Goal: Information Seeking & Learning: Check status

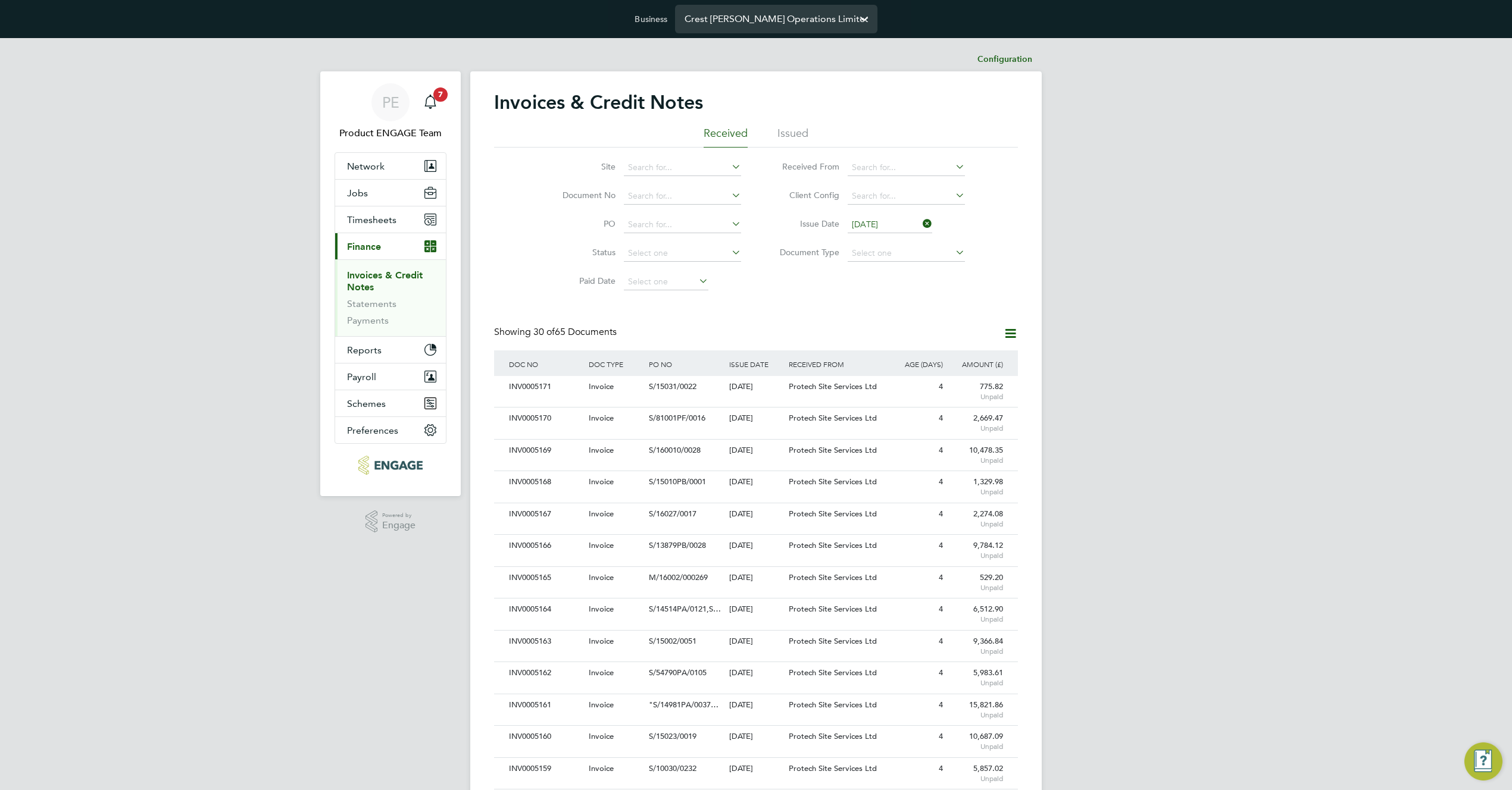
click at [722, 16] on input "Crest Nicholson Operations Limited" at bounding box center [776, 19] width 202 height 28
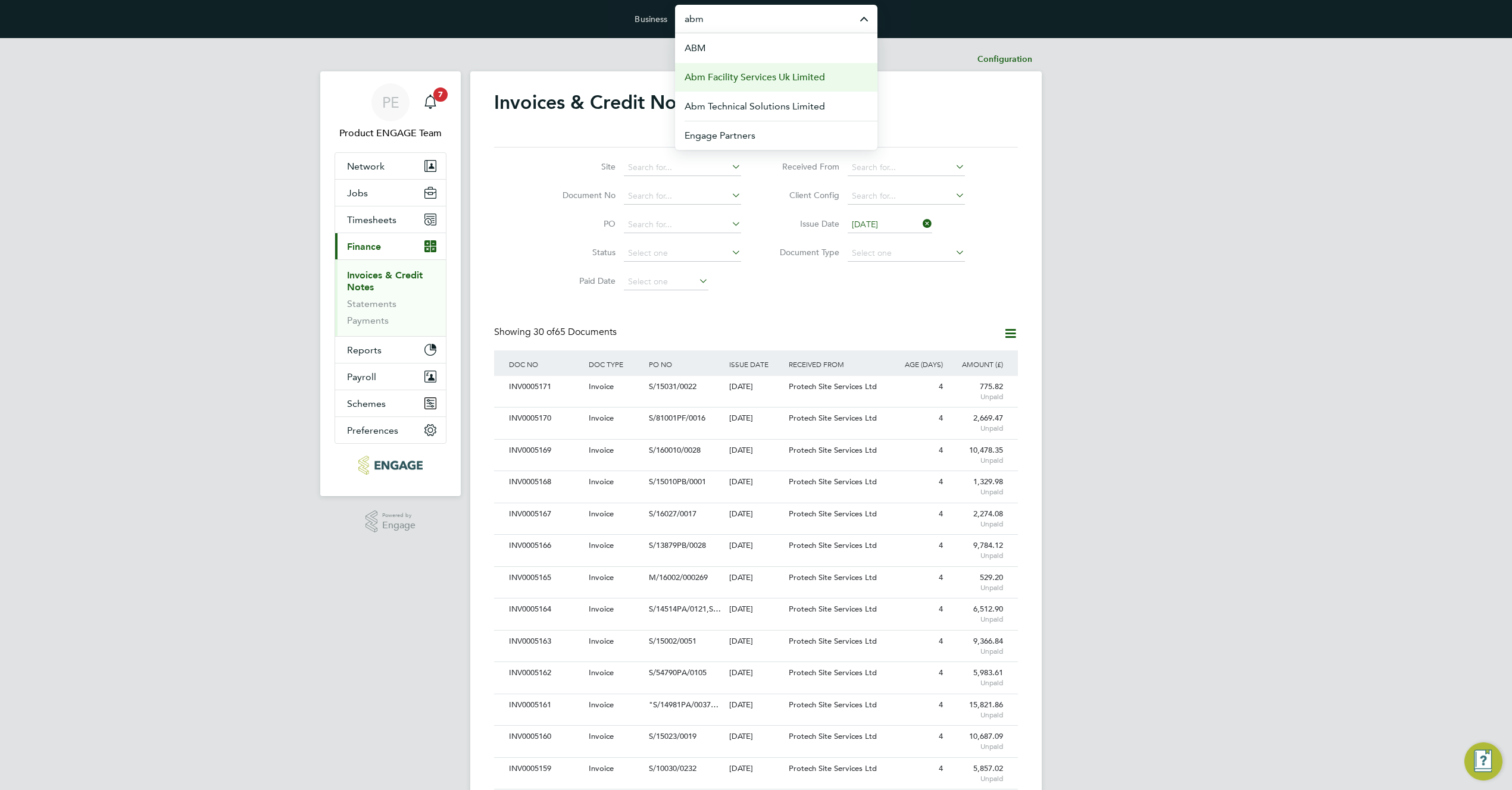
click at [768, 83] on span "Abm Facility Services Uk Limited" at bounding box center [754, 77] width 140 height 14
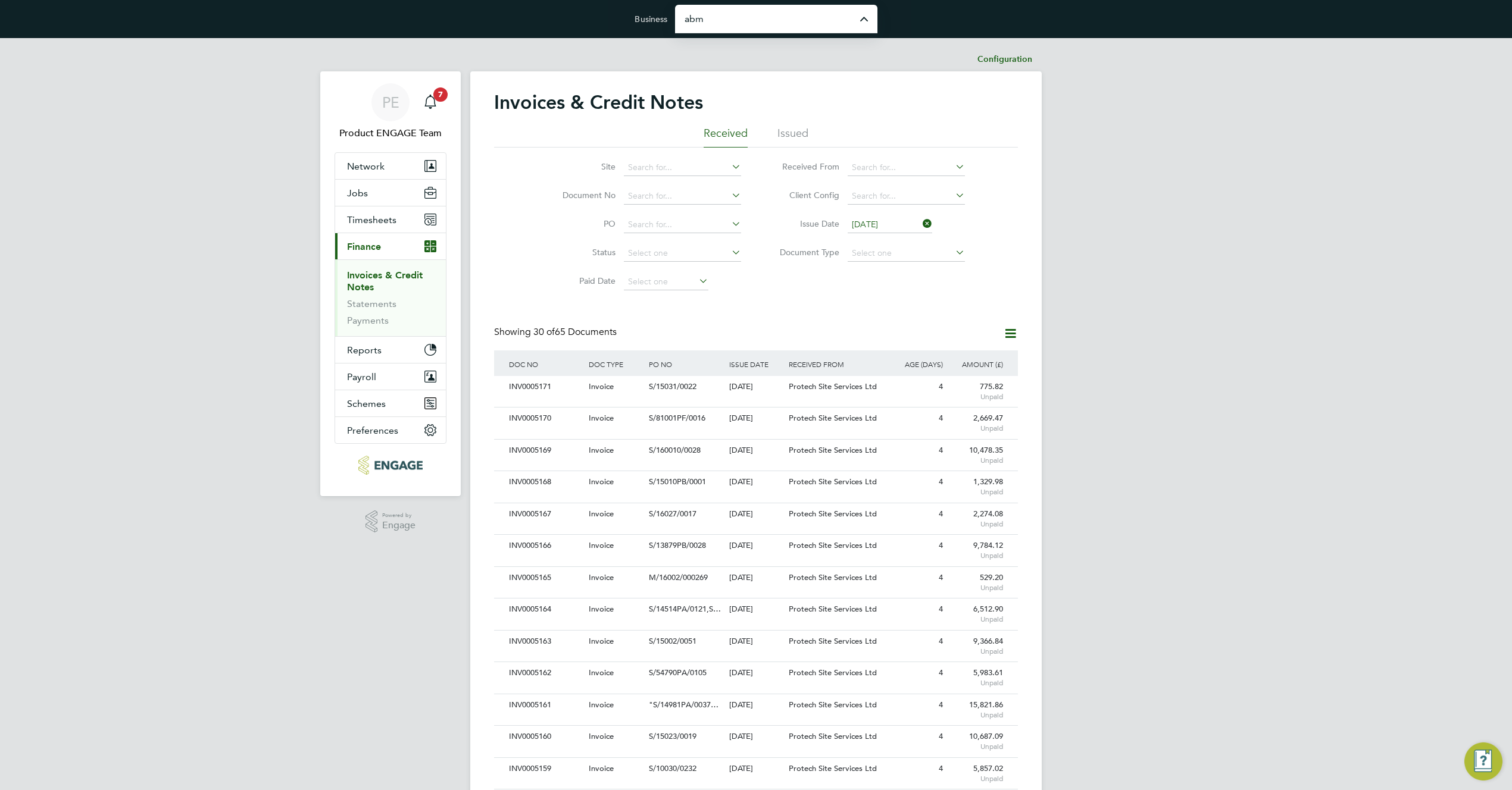
type input "Abm Facility Services Uk Limited"
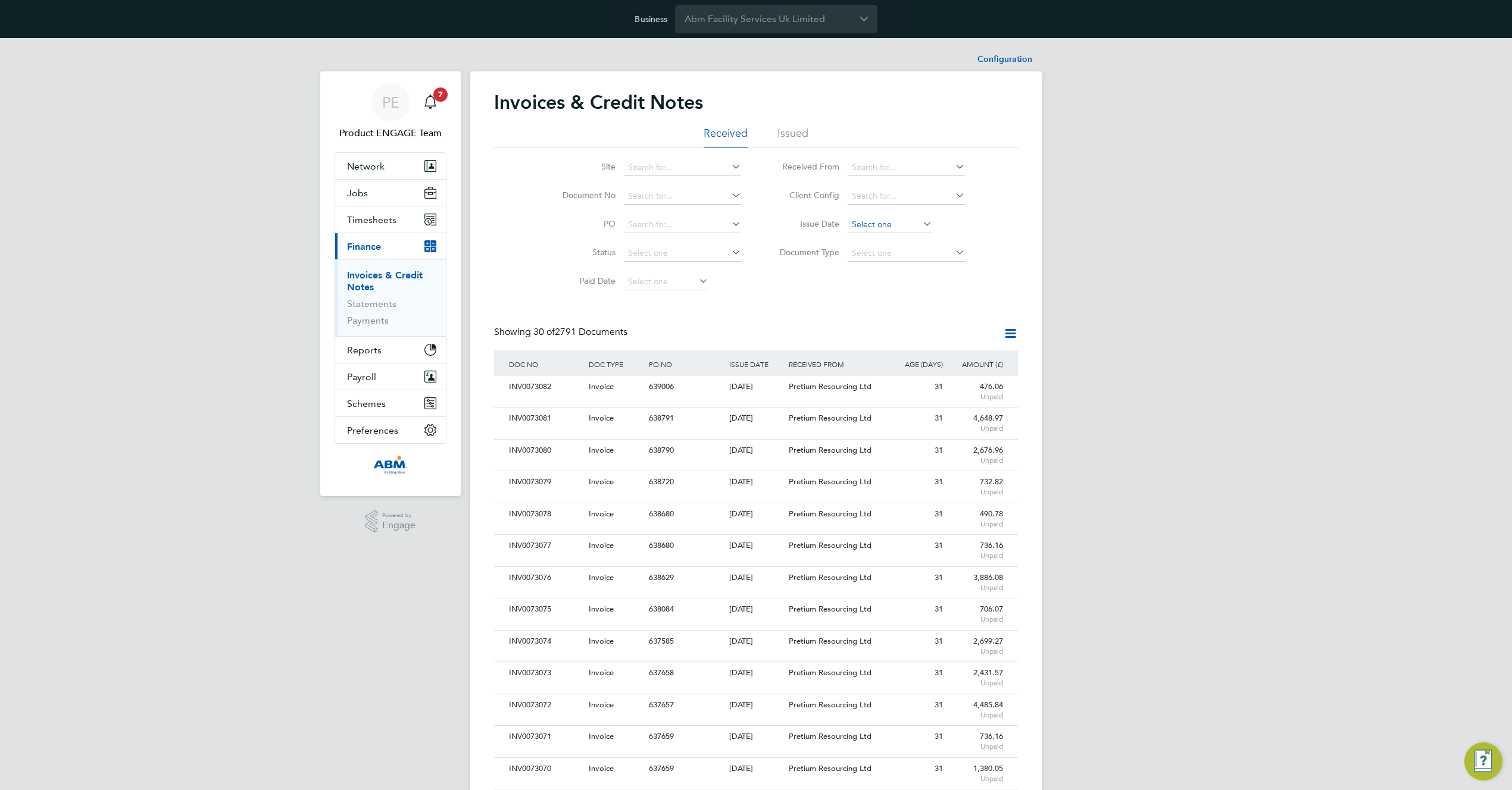
click at [887, 230] on input at bounding box center [890, 225] width 85 height 17
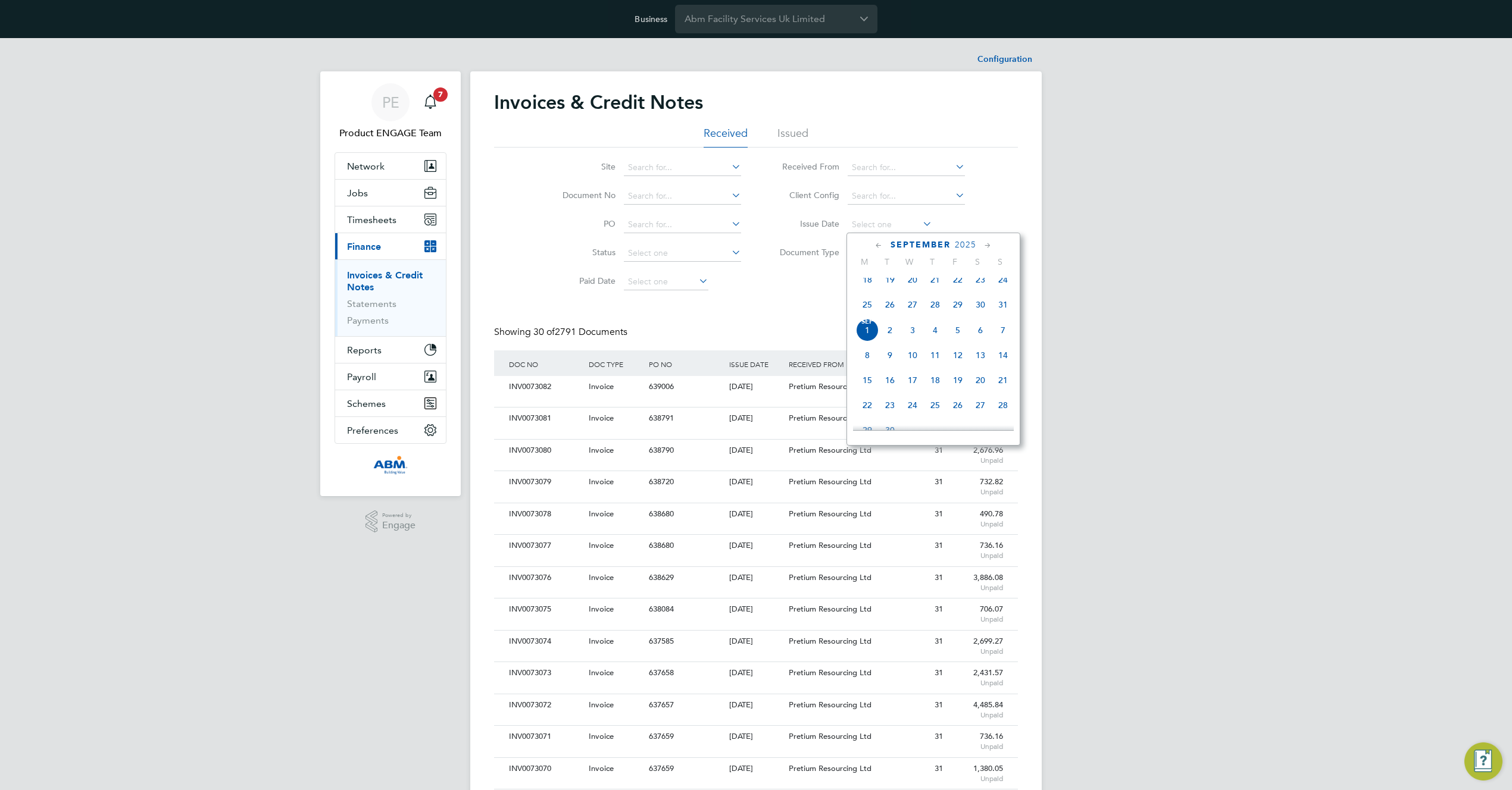
click at [869, 339] on span "[DATE]" at bounding box center [866, 330] width 23 height 23
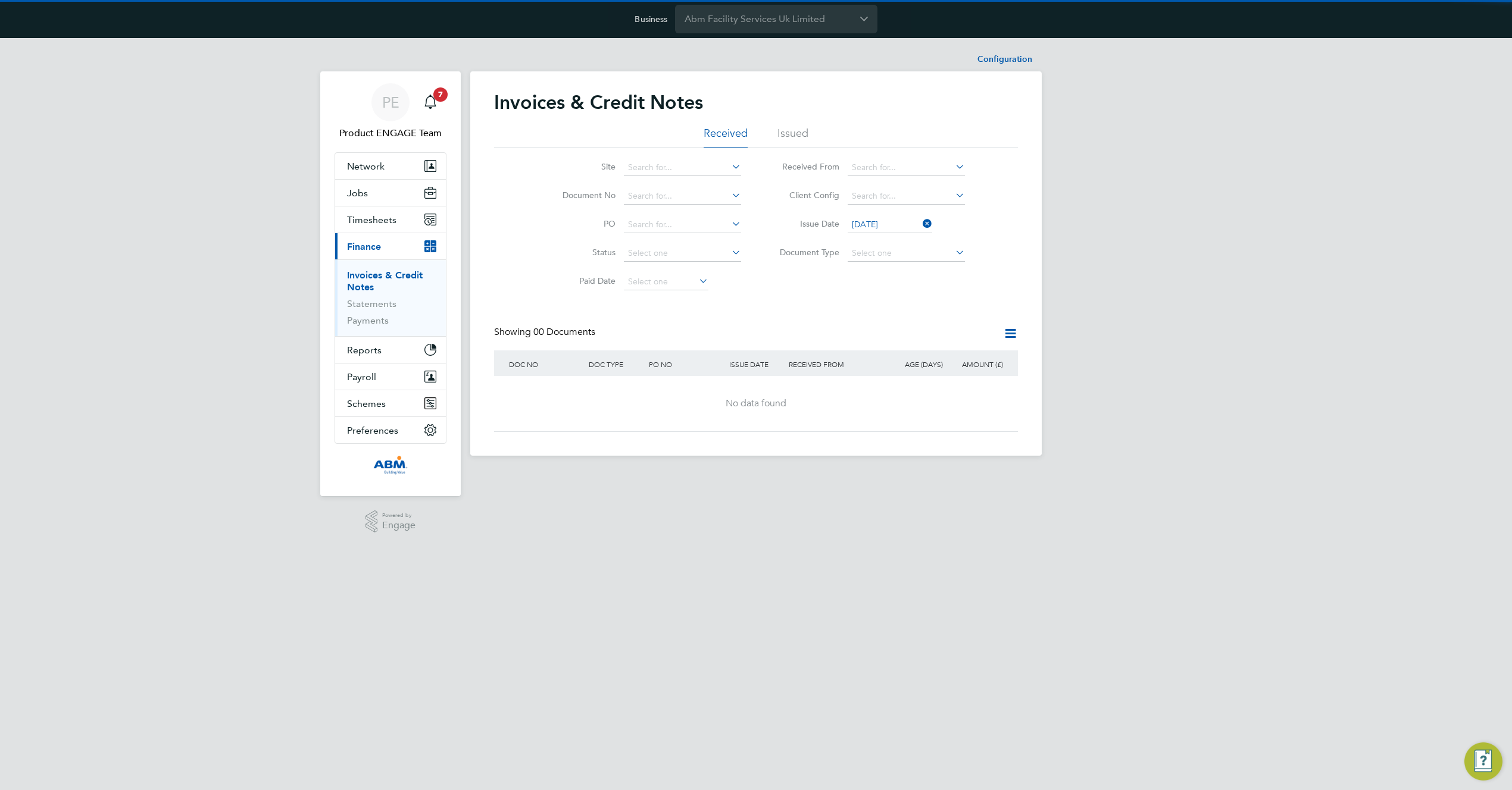
click at [864, 315] on div "Invoices & Credit Notes Received Issued Site Document No PO Status Paid Date Is…" at bounding box center [755, 261] width 523 height 342
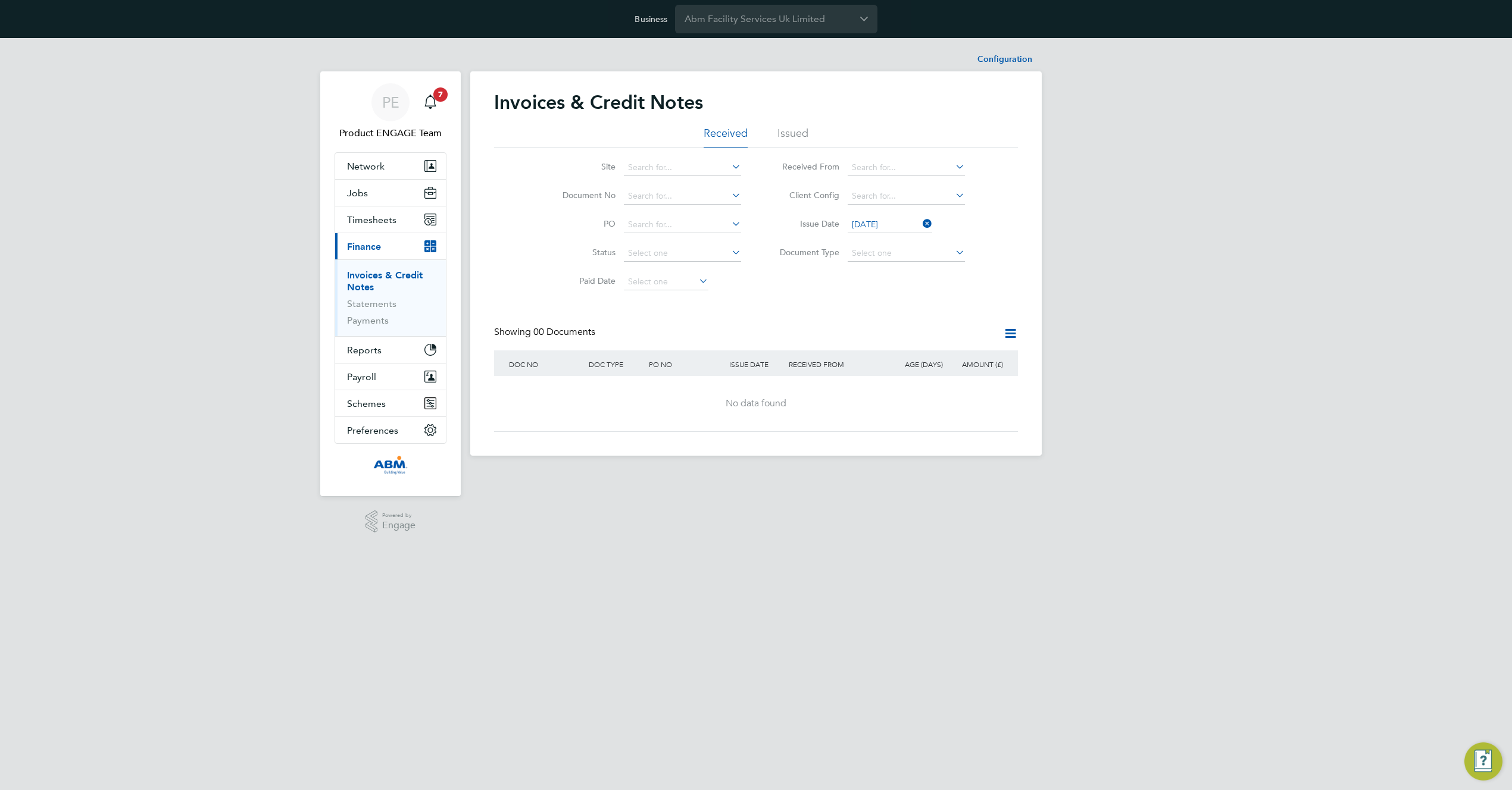
click at [831, 292] on div "Site Document No PO Status Paid Date Issued To Received From Client Config Issu…" at bounding box center [755, 222] width 523 height 149
click at [896, 216] on li "Issue Date 01 Sep 2025" at bounding box center [867, 225] width 224 height 29
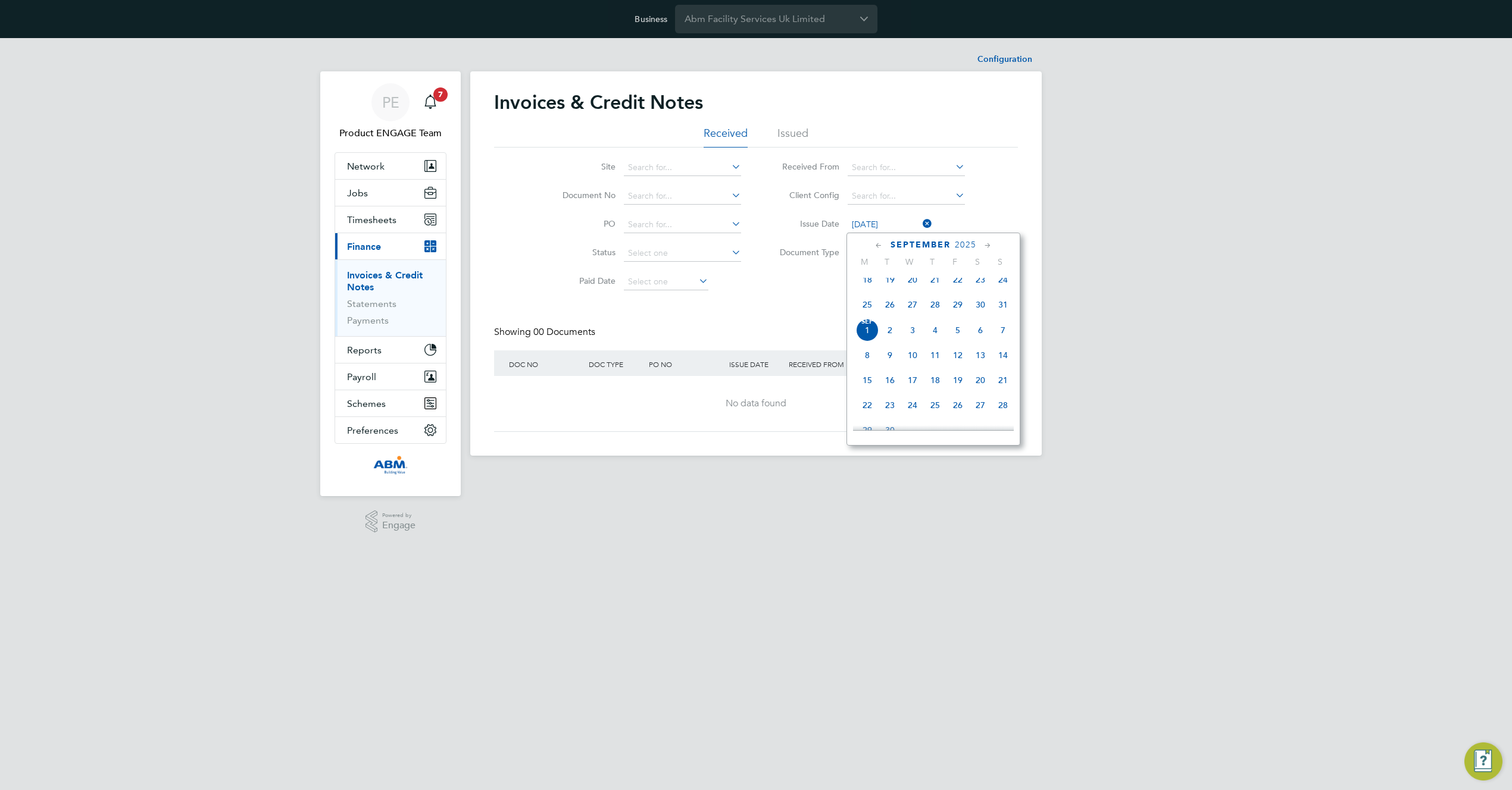
click at [897, 226] on input "[DATE]" at bounding box center [890, 225] width 85 height 17
drag, startPoint x: 707, startPoint y: 302, endPoint x: 698, endPoint y: 303, distance: 9.1
click at [707, 302] on div "Invoices & Credit Notes Received Issued Site Document No PO Status Paid Date Is…" at bounding box center [755, 261] width 523 height 342
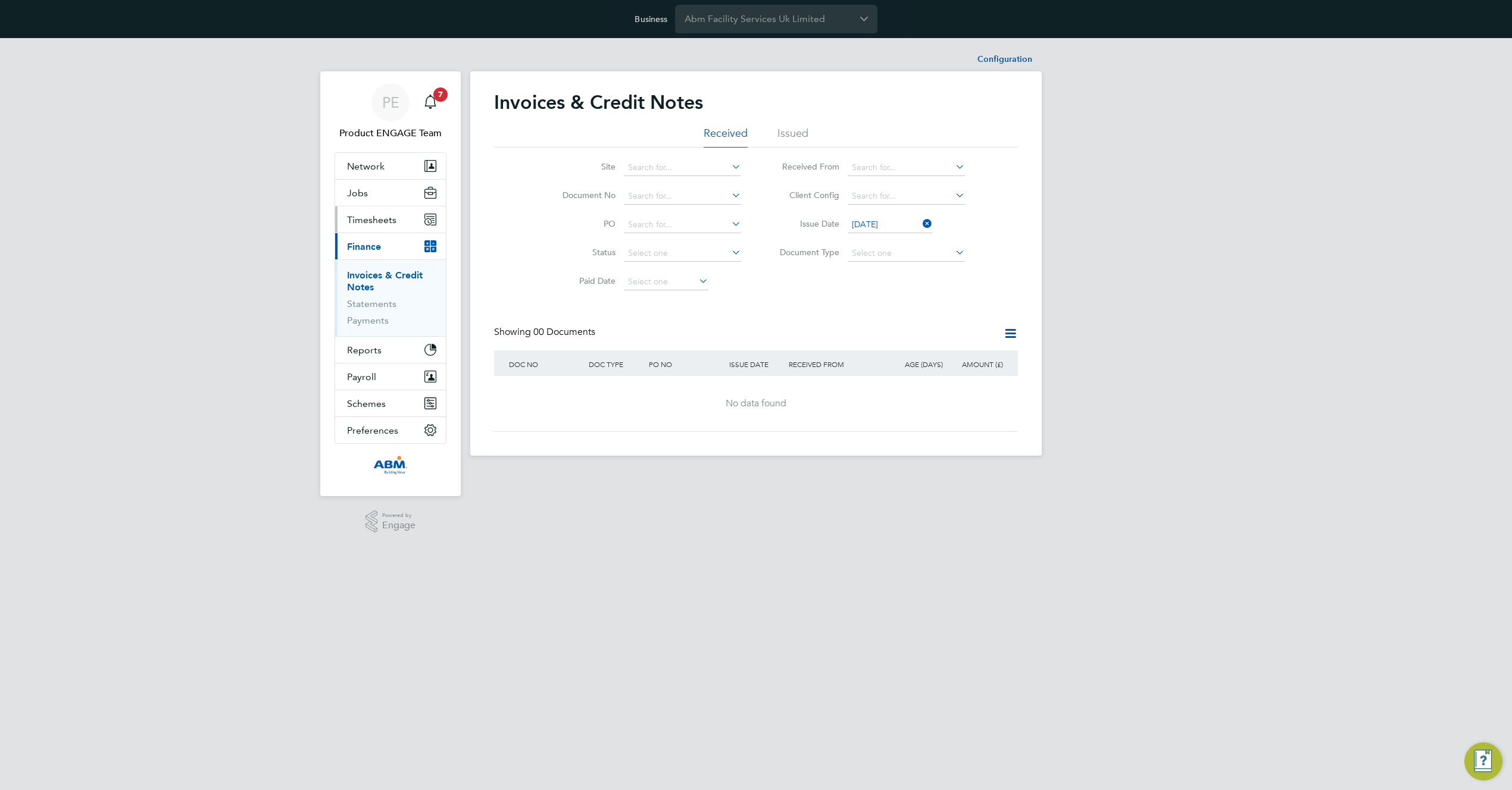
click at [371, 216] on span "Timesheets" at bounding box center [372, 219] width 49 height 11
click at [372, 225] on span "Timesheets" at bounding box center [372, 219] width 49 height 11
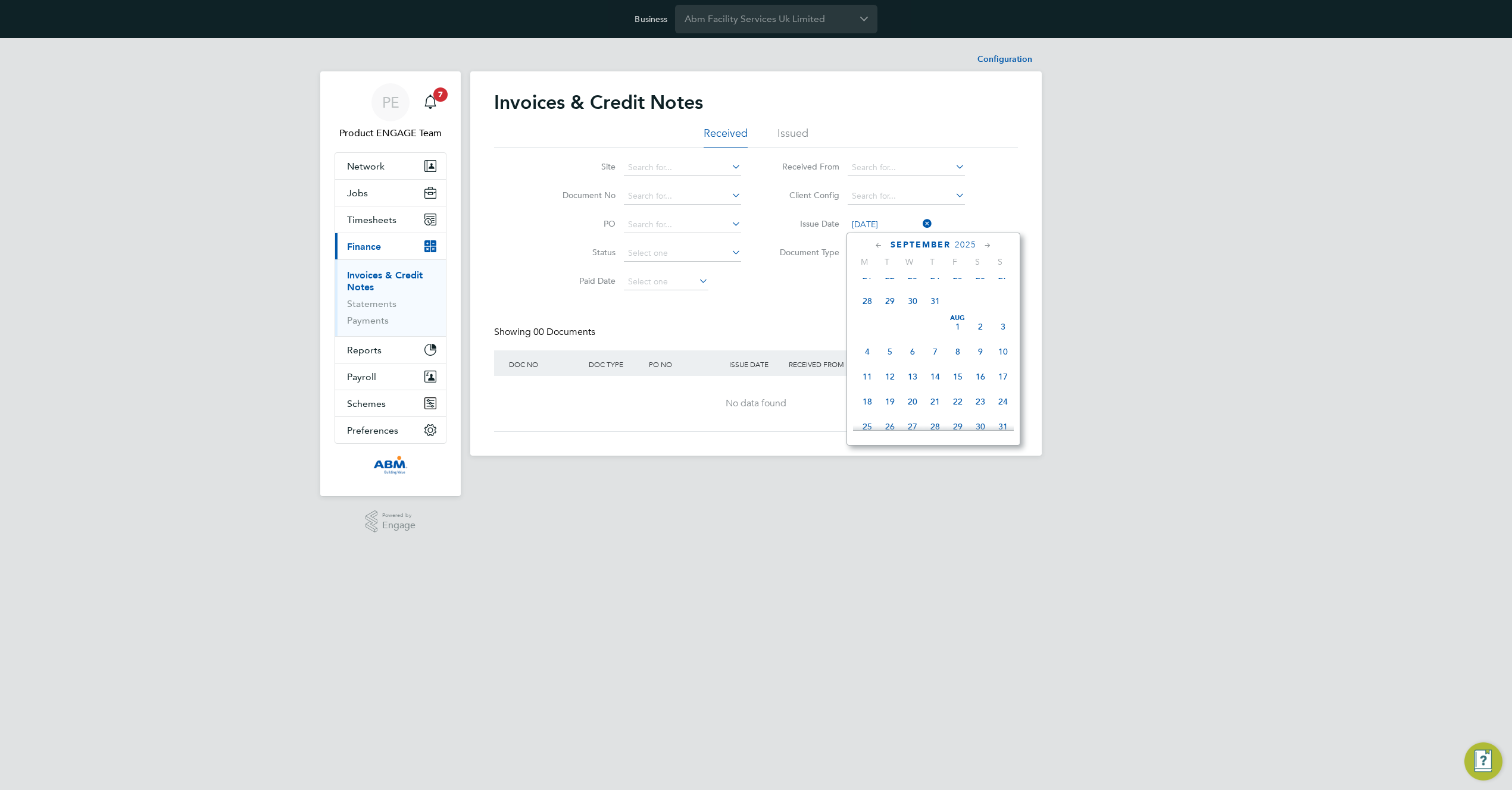
click at [878, 229] on input "[DATE]" at bounding box center [890, 225] width 85 height 17
click at [865, 291] on span "18" at bounding box center [866, 279] width 23 height 23
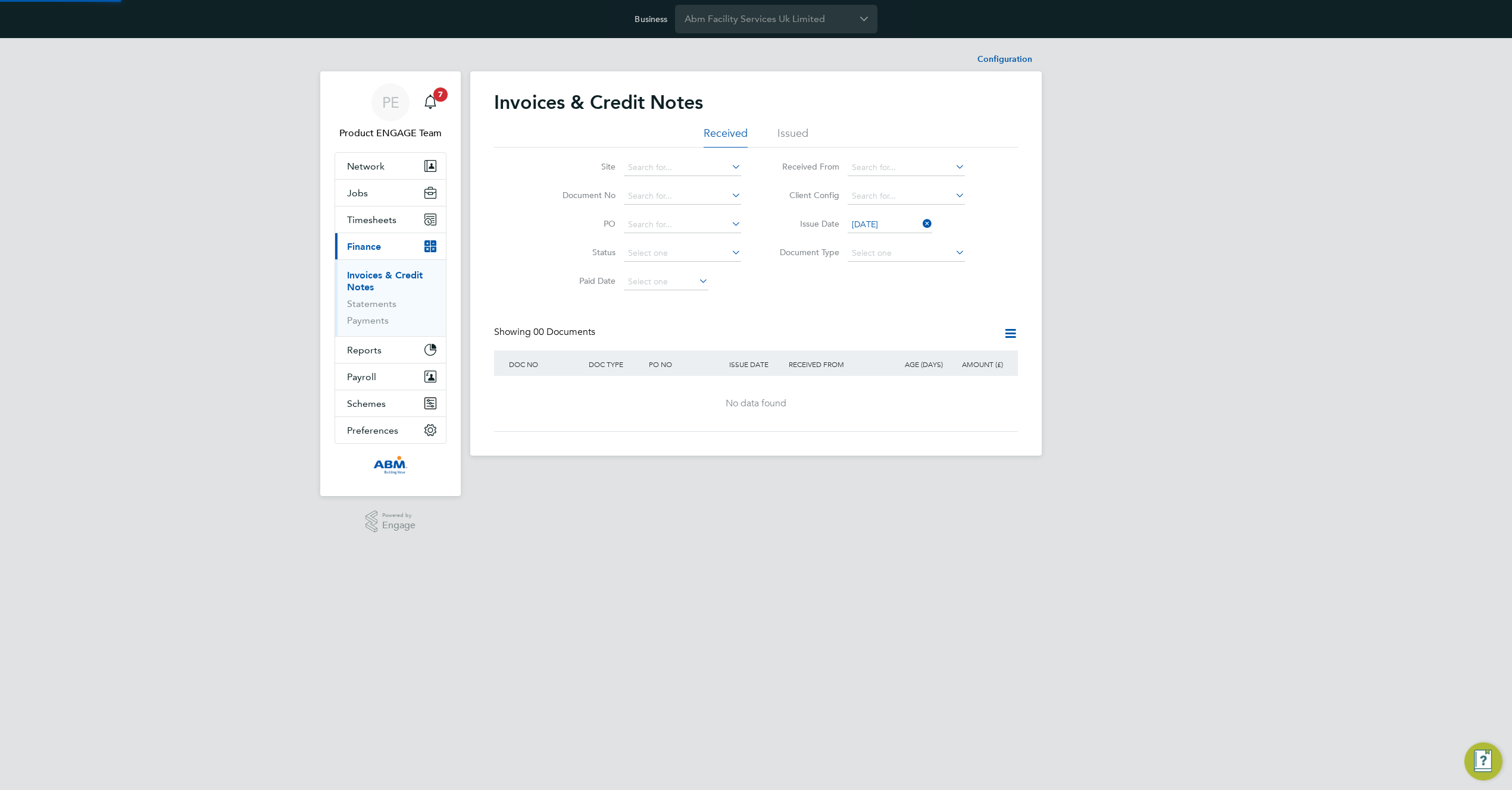
drag, startPoint x: 869, startPoint y: 215, endPoint x: 879, endPoint y: 226, distance: 14.9
click at [871, 217] on li "Issue Date 18 Aug 2025" at bounding box center [867, 225] width 224 height 29
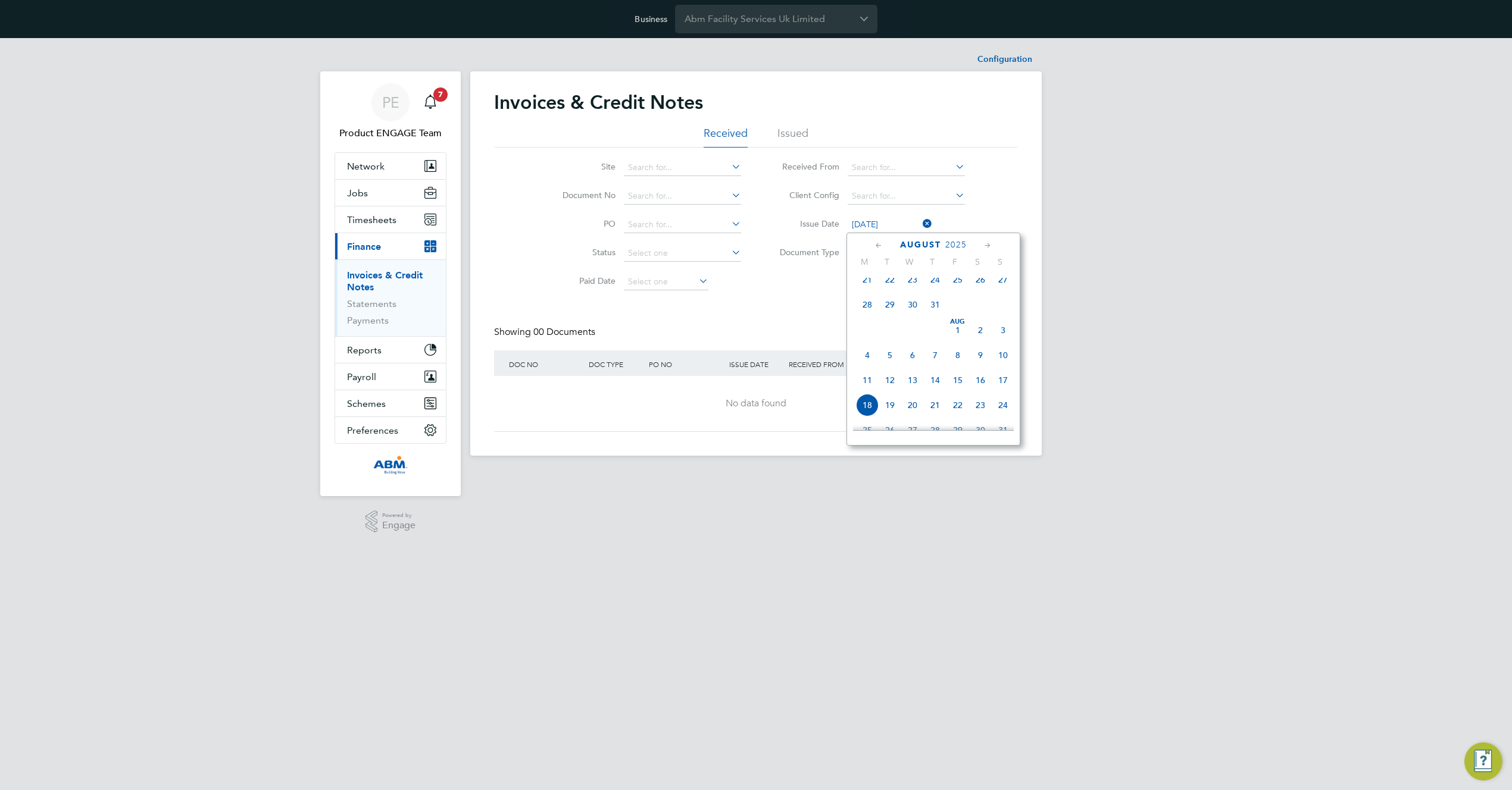
scroll to position [437, 0]
click at [878, 230] on input "18 Aug 2025" at bounding box center [890, 225] width 85 height 17
click at [865, 389] on span "[DATE]" at bounding box center [866, 377] width 23 height 23
type input "[DATE]"
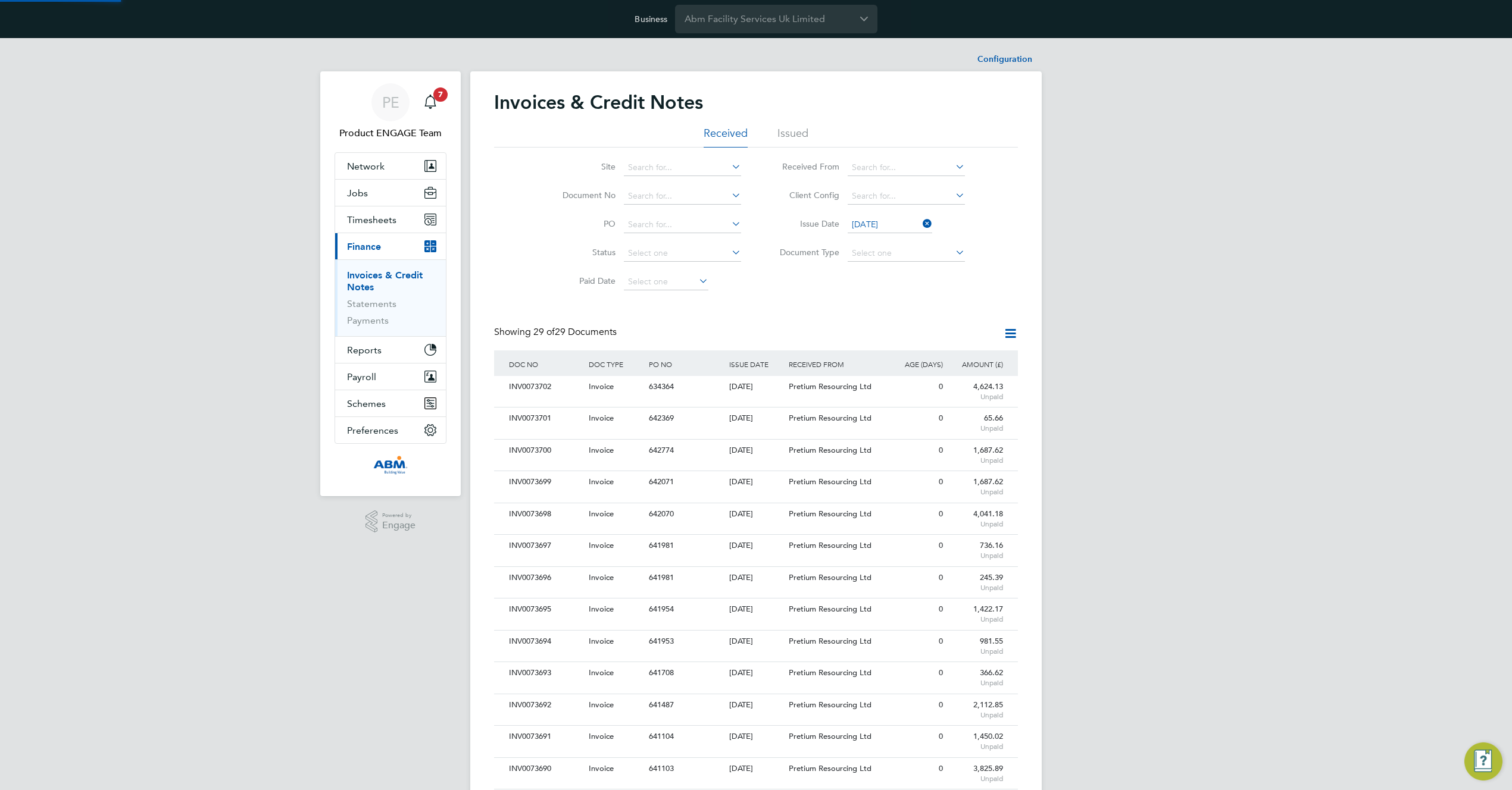
scroll to position [23, 81]
click at [727, 16] on input "Abm Facility Services Uk Limited" at bounding box center [776, 19] width 202 height 28
click at [761, 14] on input "Abm Facility Services Uk Limited" at bounding box center [776, 19] width 202 height 28
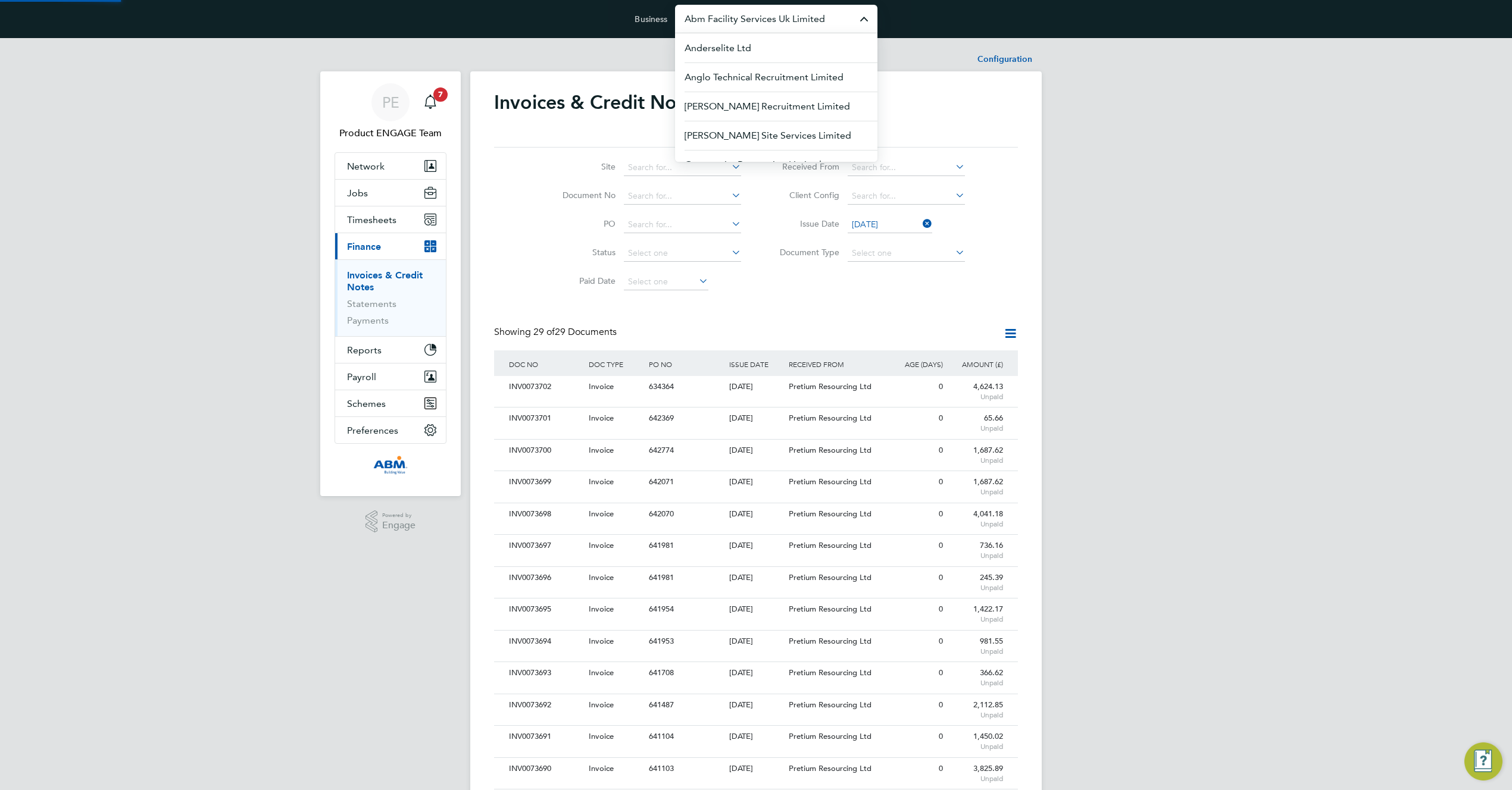
click at [761, 14] on input "Abm Facility Services Uk Limited" at bounding box center [776, 19] width 202 height 28
click at [758, 15] on input "Abm Facility Services Uk Limited" at bounding box center [776, 19] width 202 height 28
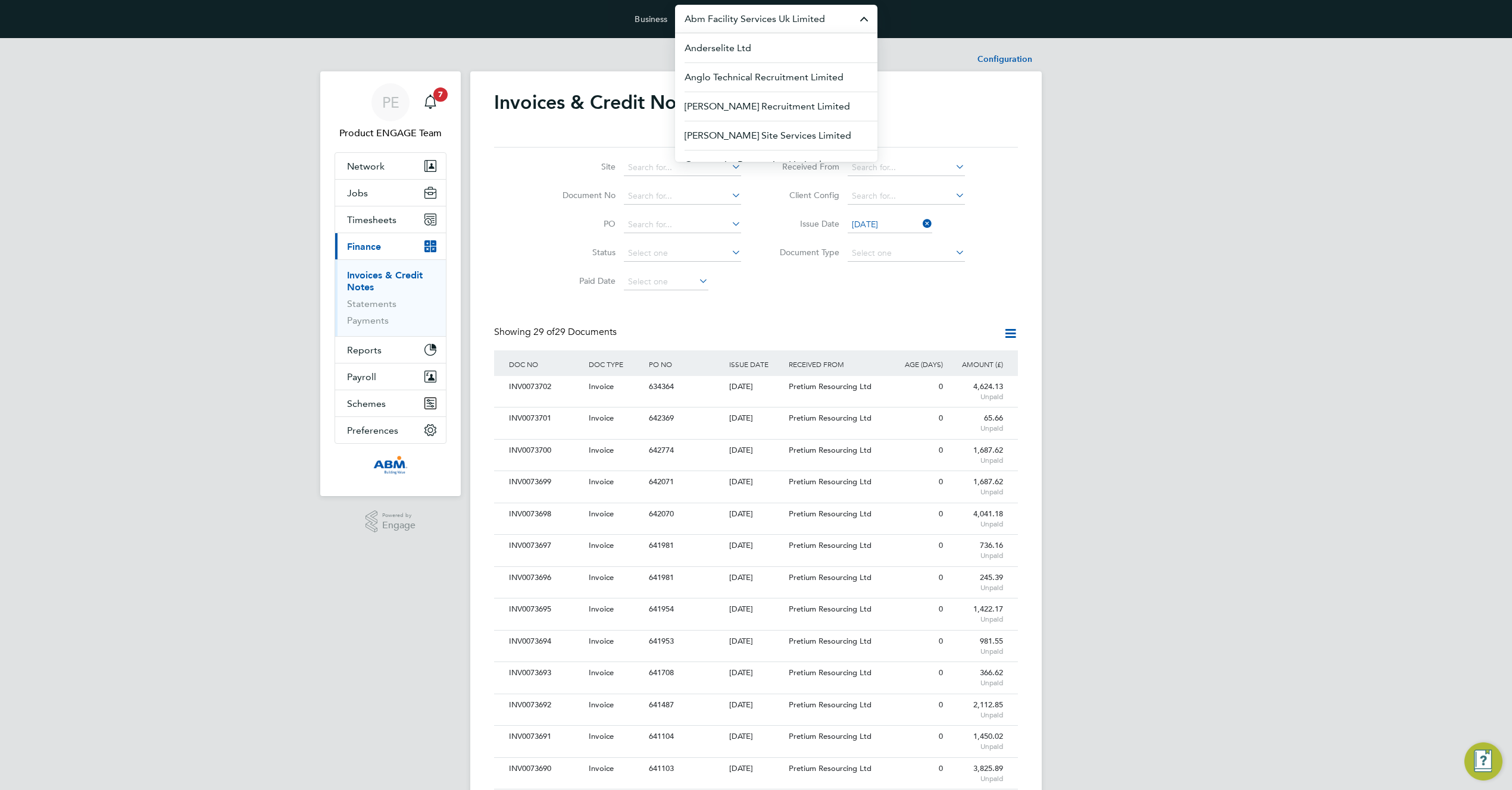
click at [758, 15] on input "Abm Facility Services Uk Limited" at bounding box center [776, 19] width 202 height 28
click at [758, 107] on span "Abm Technical Solutions Limited" at bounding box center [754, 106] width 140 height 14
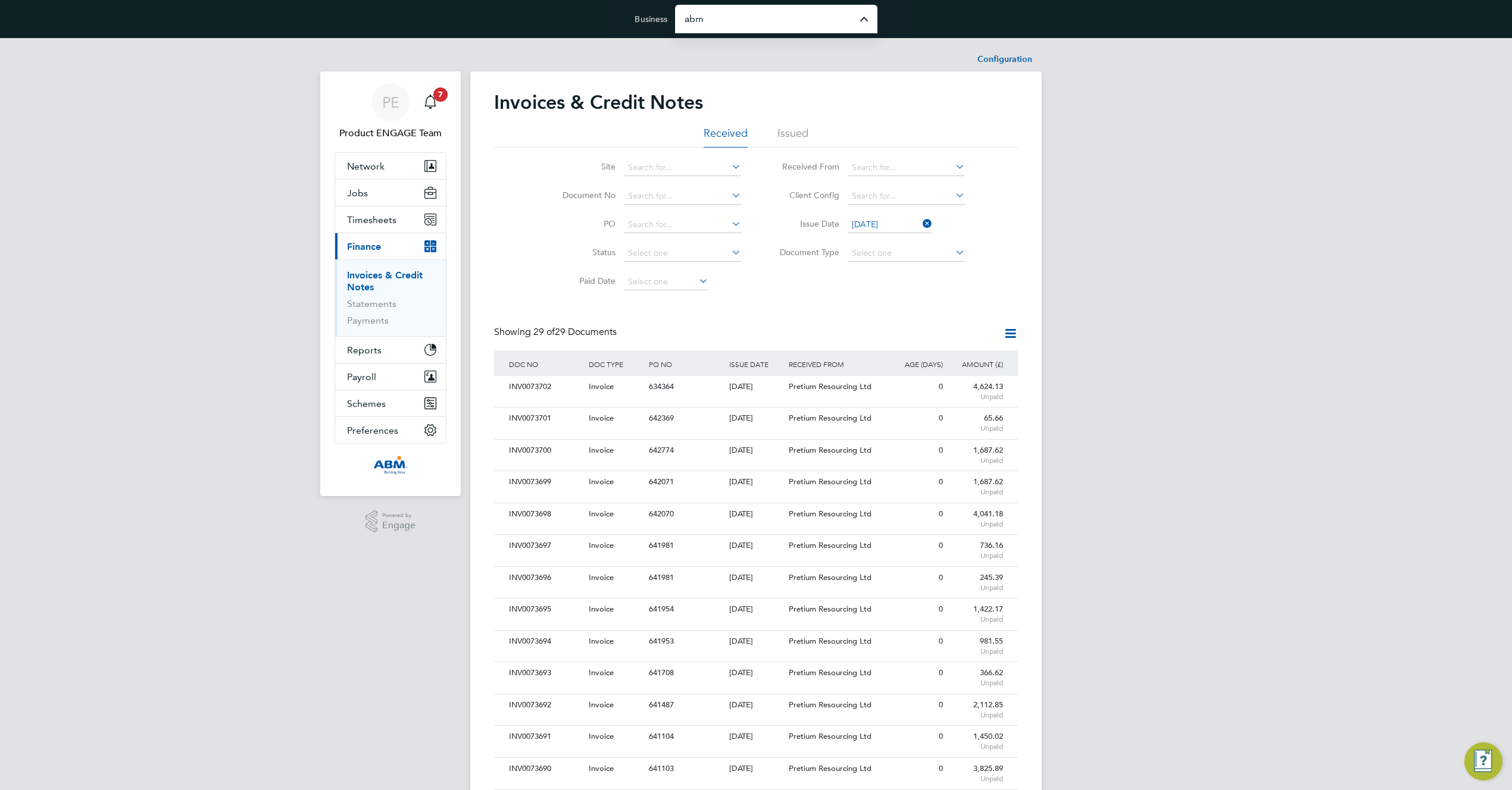
type input "Abm Technical Solutions Limited"
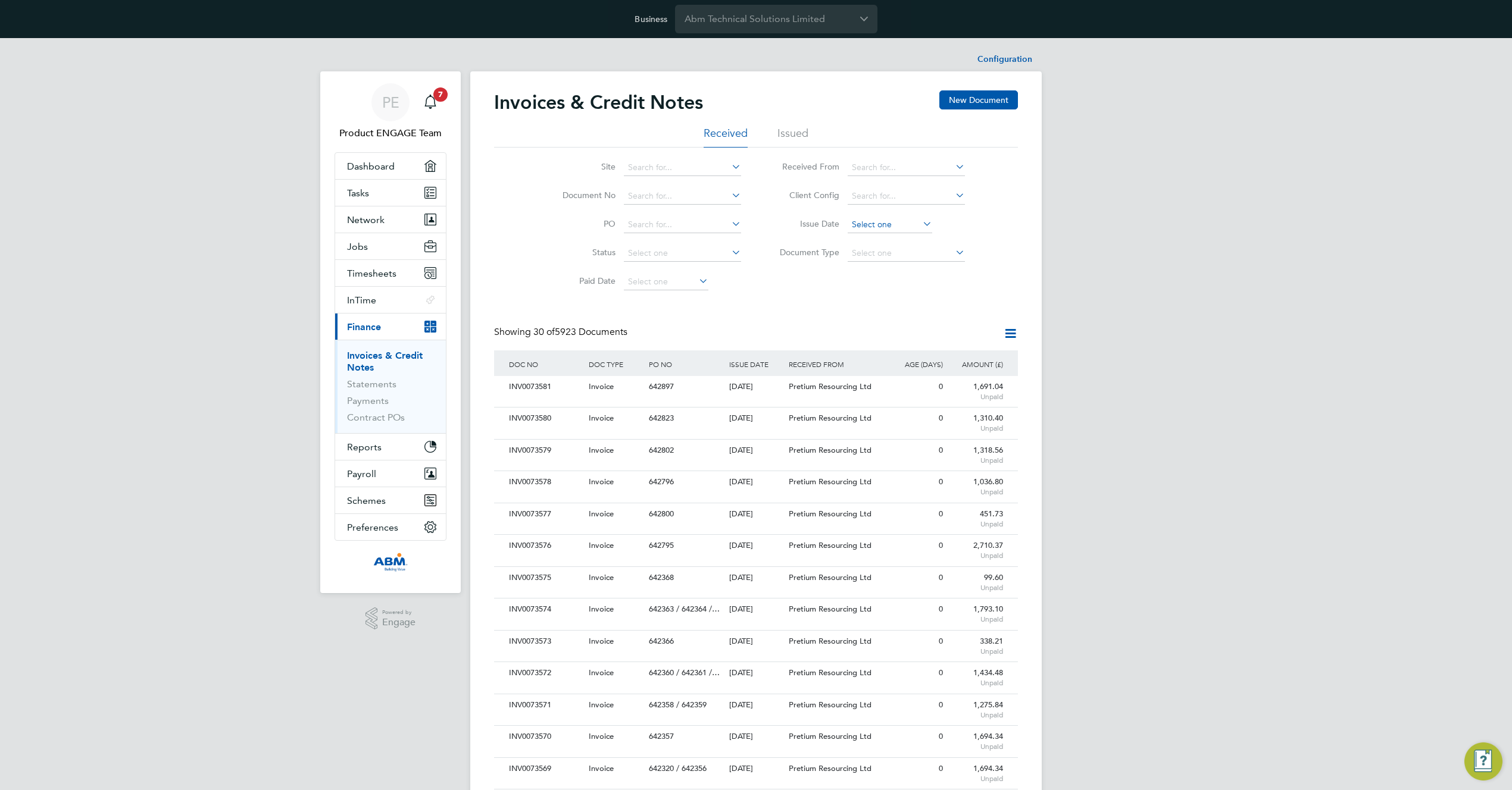
click at [894, 223] on input at bounding box center [890, 225] width 85 height 17
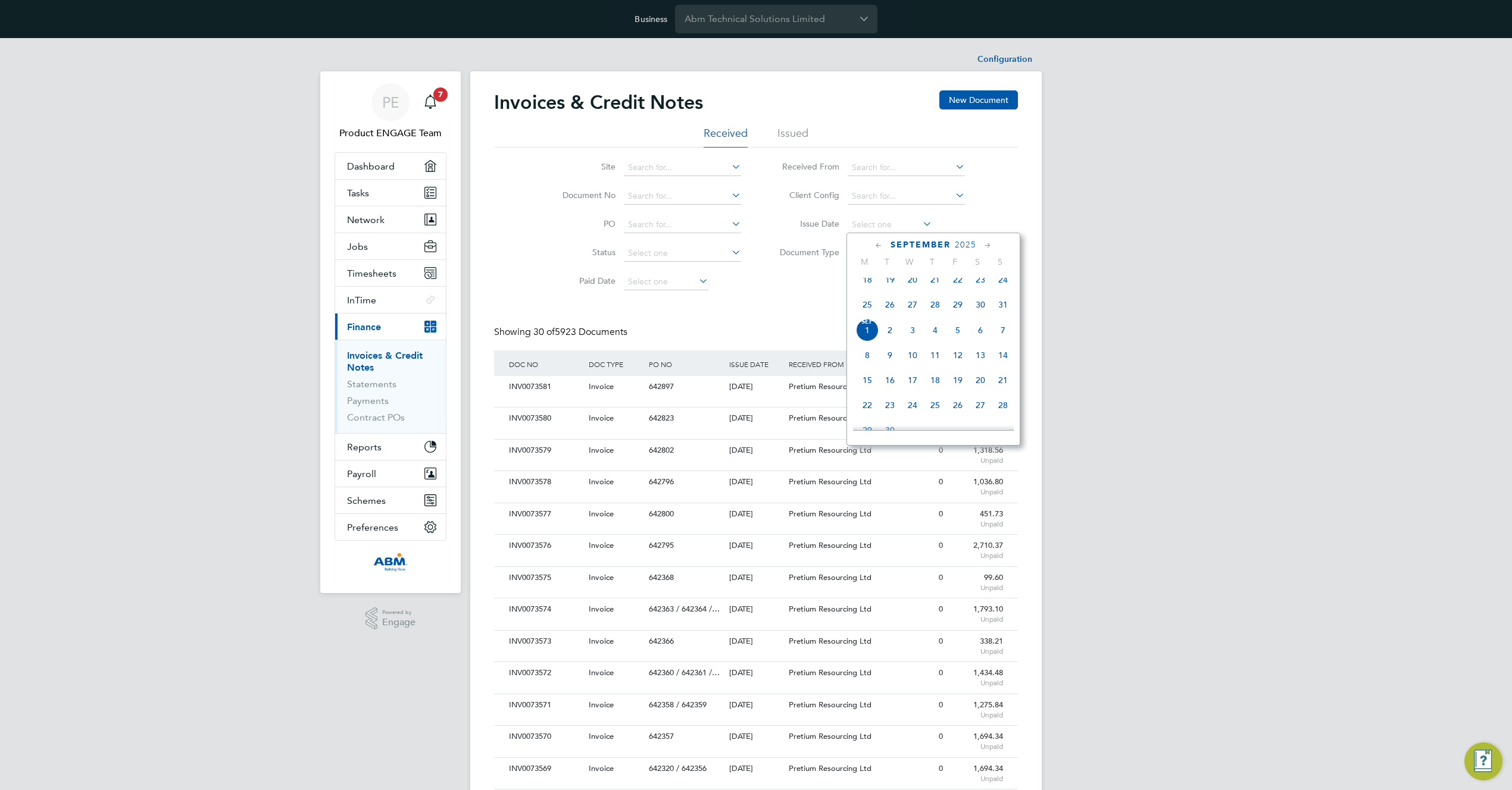
drag, startPoint x: 870, startPoint y: 336, endPoint x: 852, endPoint y: 323, distance: 22.2
click at [869, 336] on span "[DATE]" at bounding box center [866, 330] width 23 height 23
type input "[DATE]"
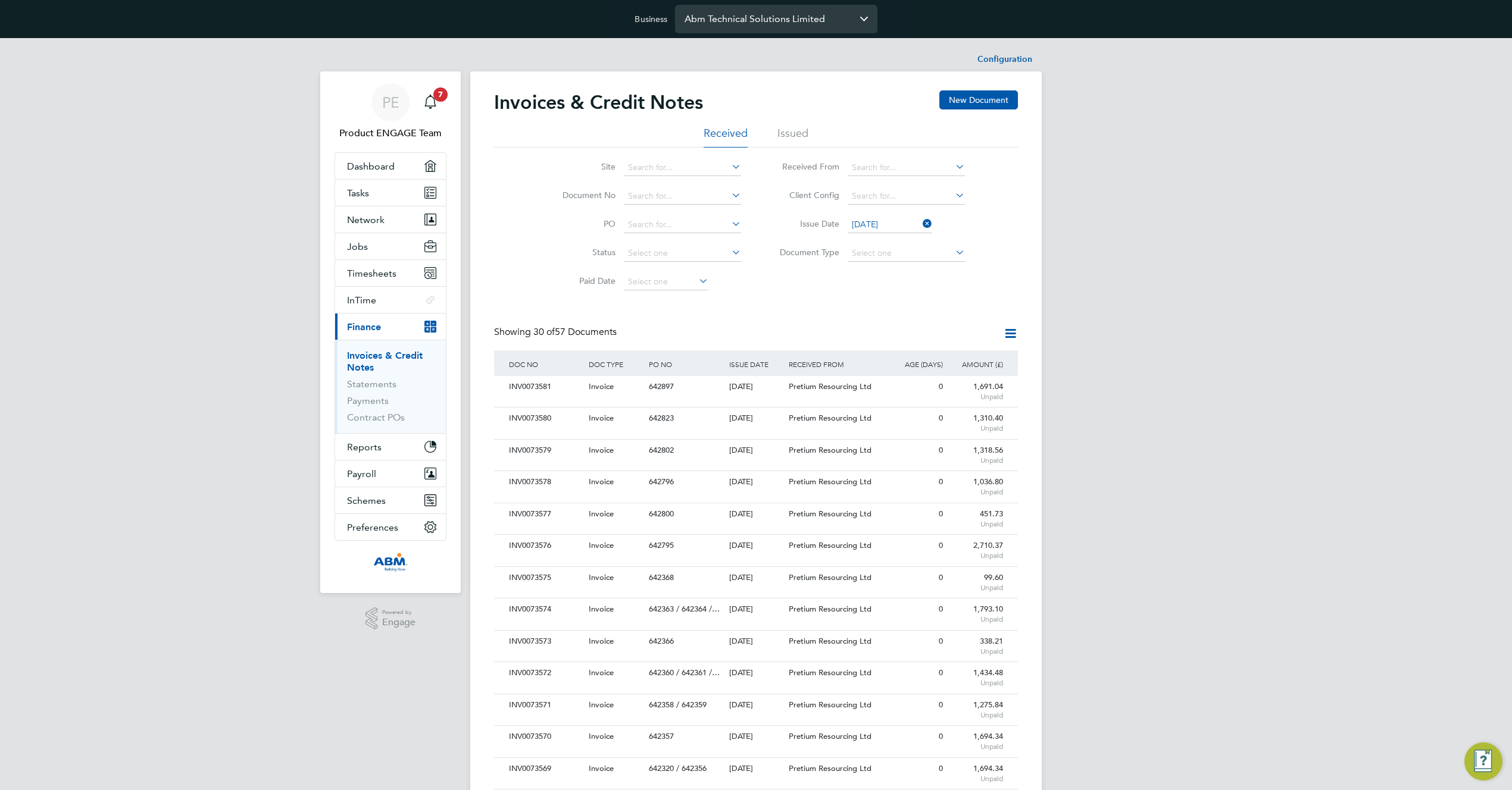
click at [738, 9] on input "Abm Technical Solutions Limited" at bounding box center [776, 19] width 202 height 28
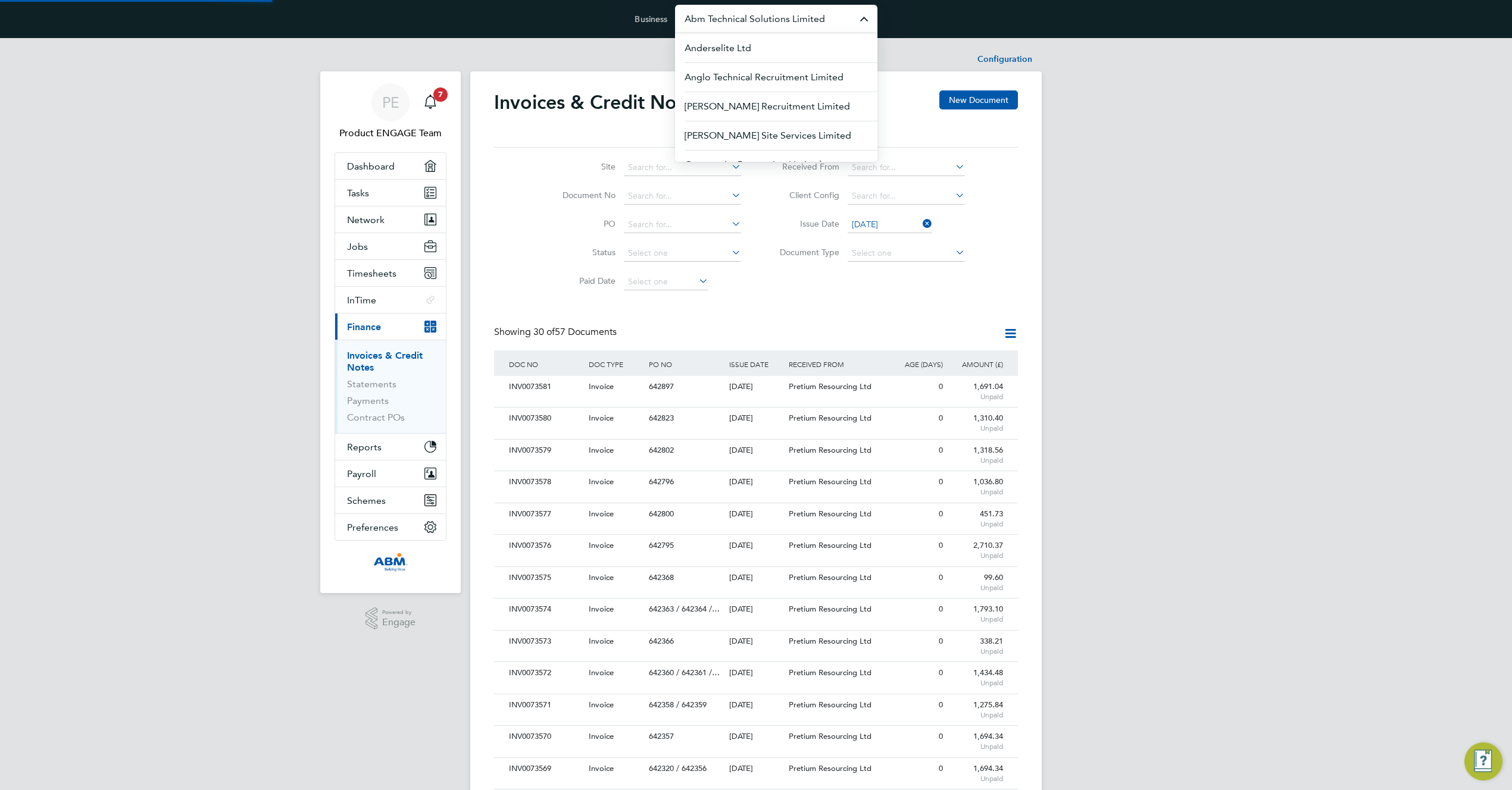
click at [738, 9] on input "Abm Technical Solutions Limited" at bounding box center [776, 19] width 202 height 28
click at [767, 17] on input "Abm Technical Solutions Limited" at bounding box center [776, 19] width 202 height 28
click at [775, 81] on span "Abm Facility Services Uk Limited" at bounding box center [754, 77] width 140 height 14
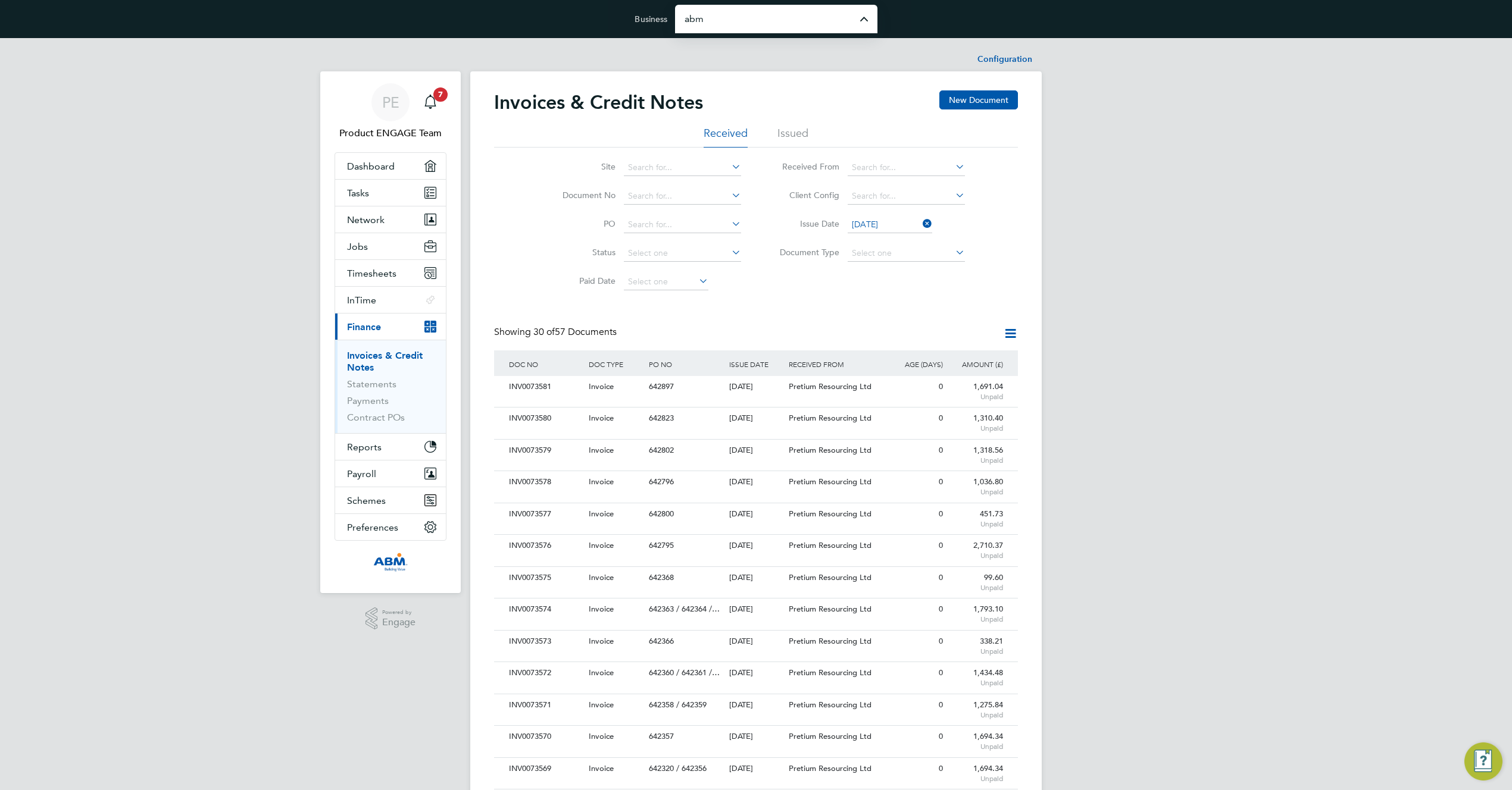
type input "Abm Facility Services Uk Limited"
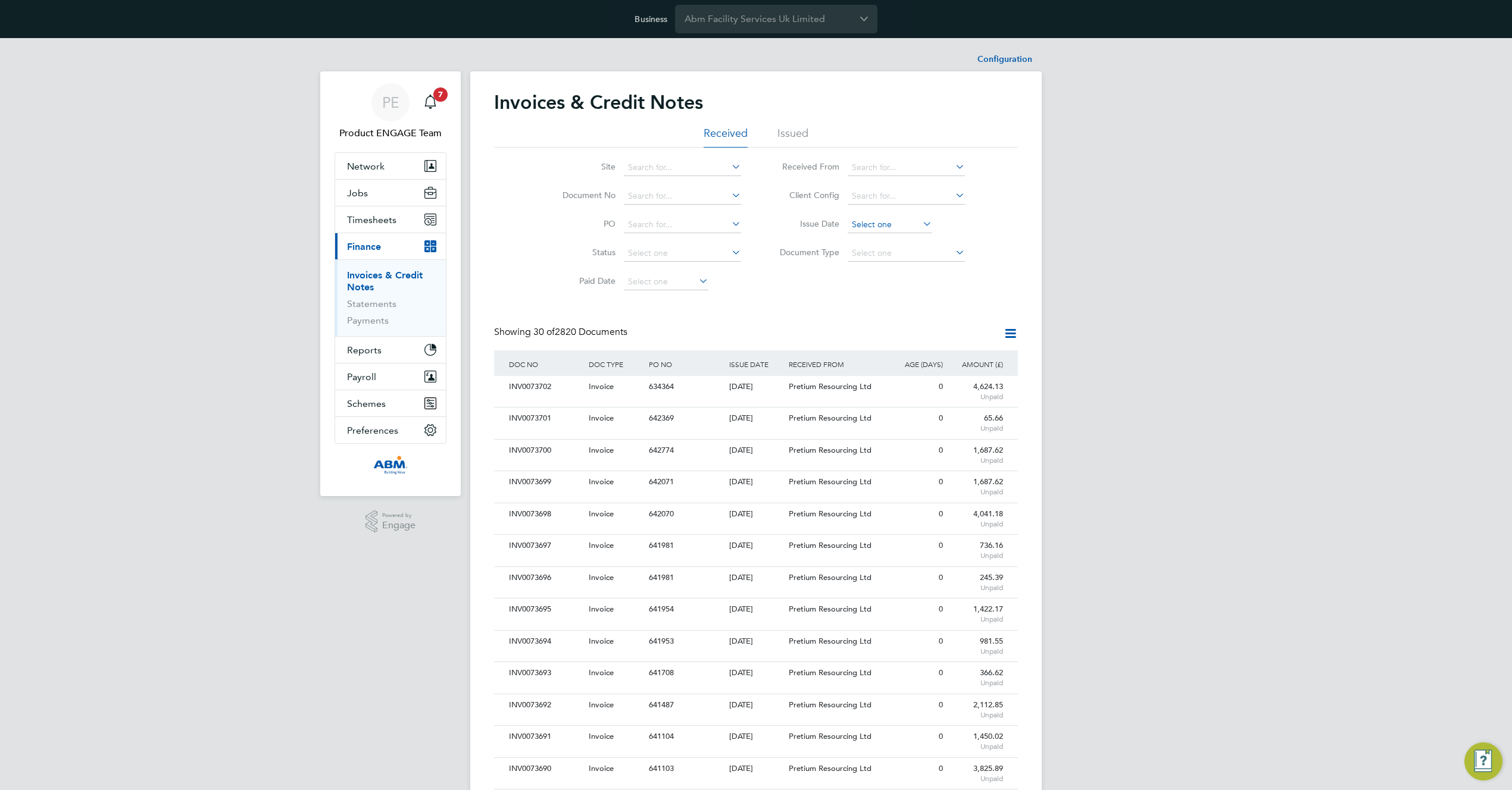
click at [894, 226] on input at bounding box center [890, 225] width 85 height 17
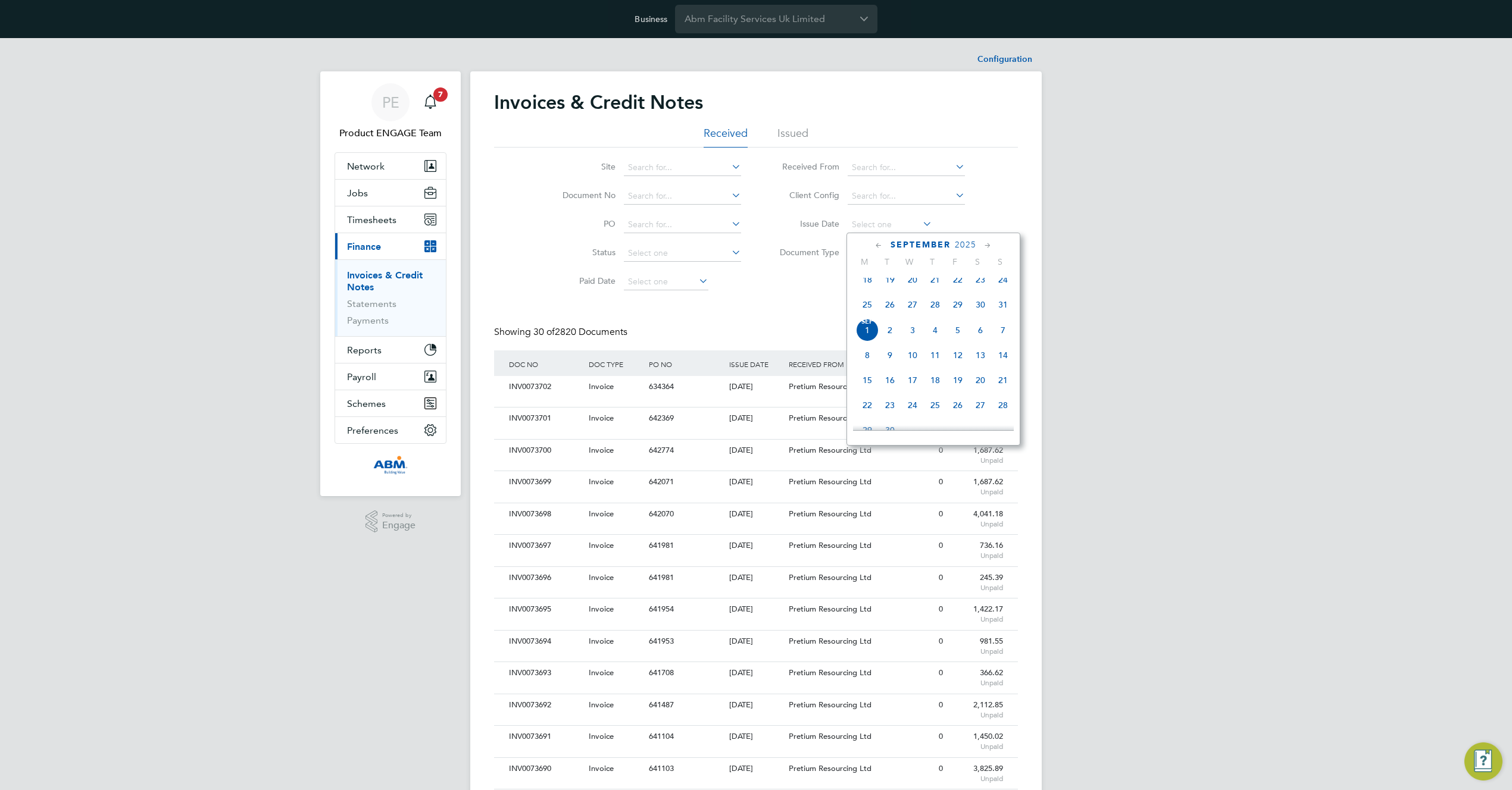
click at [868, 339] on span "[DATE]" at bounding box center [866, 330] width 23 height 23
type input "[DATE]"
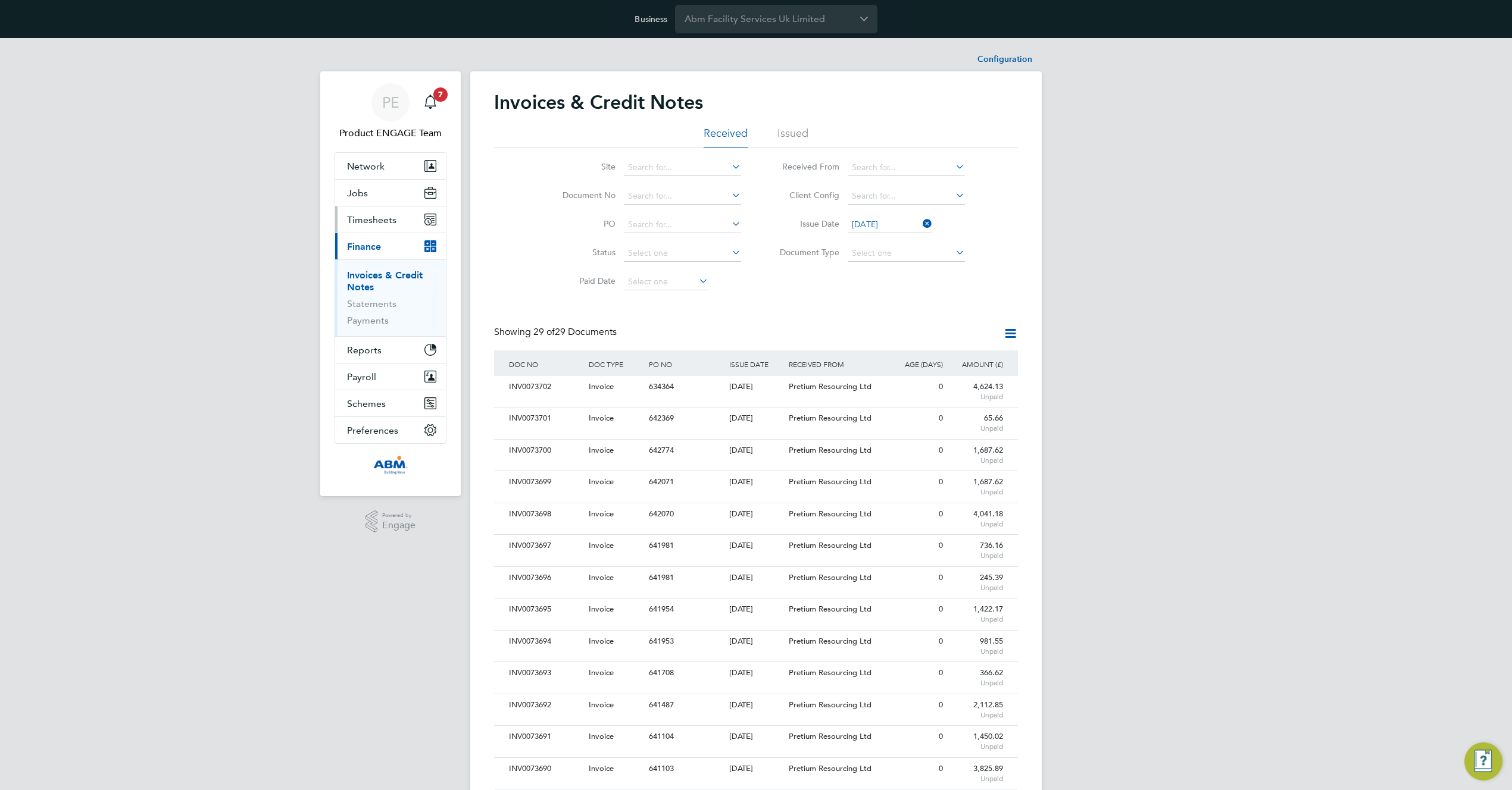
click at [378, 217] on span "Timesheets" at bounding box center [372, 219] width 49 height 11
click at [752, 29] on input "Abm Facility Services Uk Limited" at bounding box center [776, 19] width 202 height 28
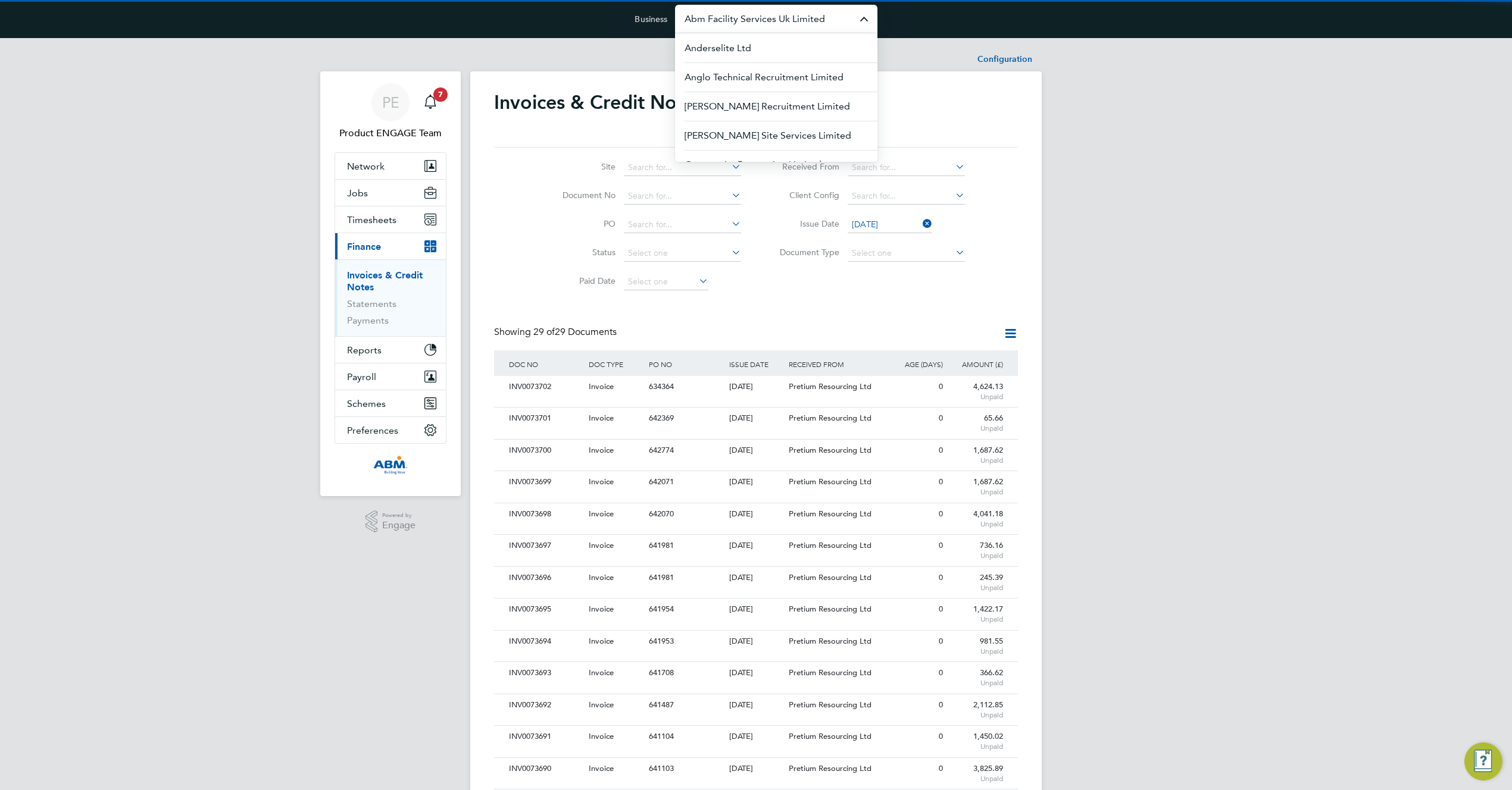
paste input "BGIS"
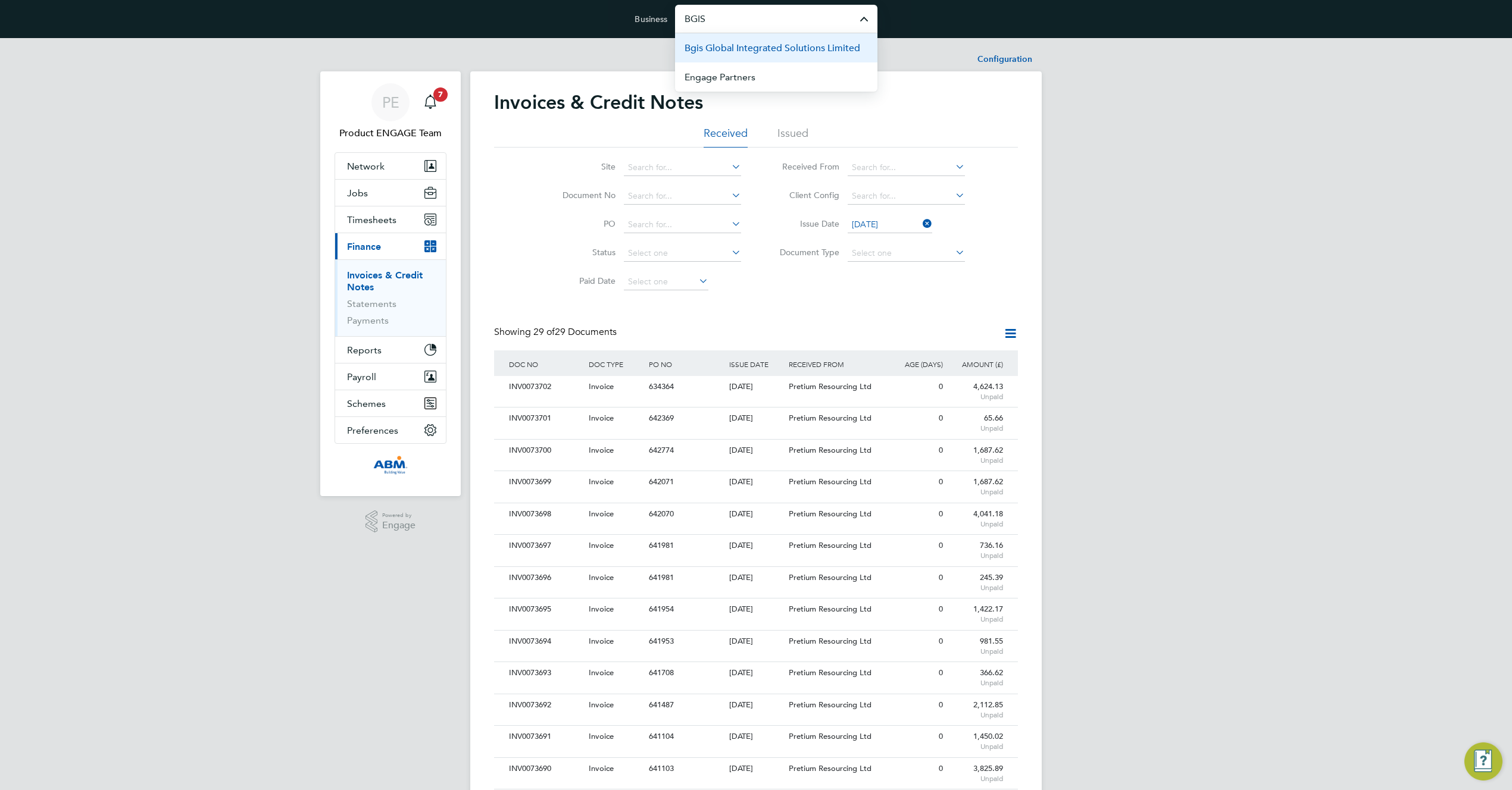
click at [756, 50] on span "Bgis Global Integrated Solutions Limited" at bounding box center [772, 48] width 175 height 14
type input "Bgis Global Integrated Solutions Limited"
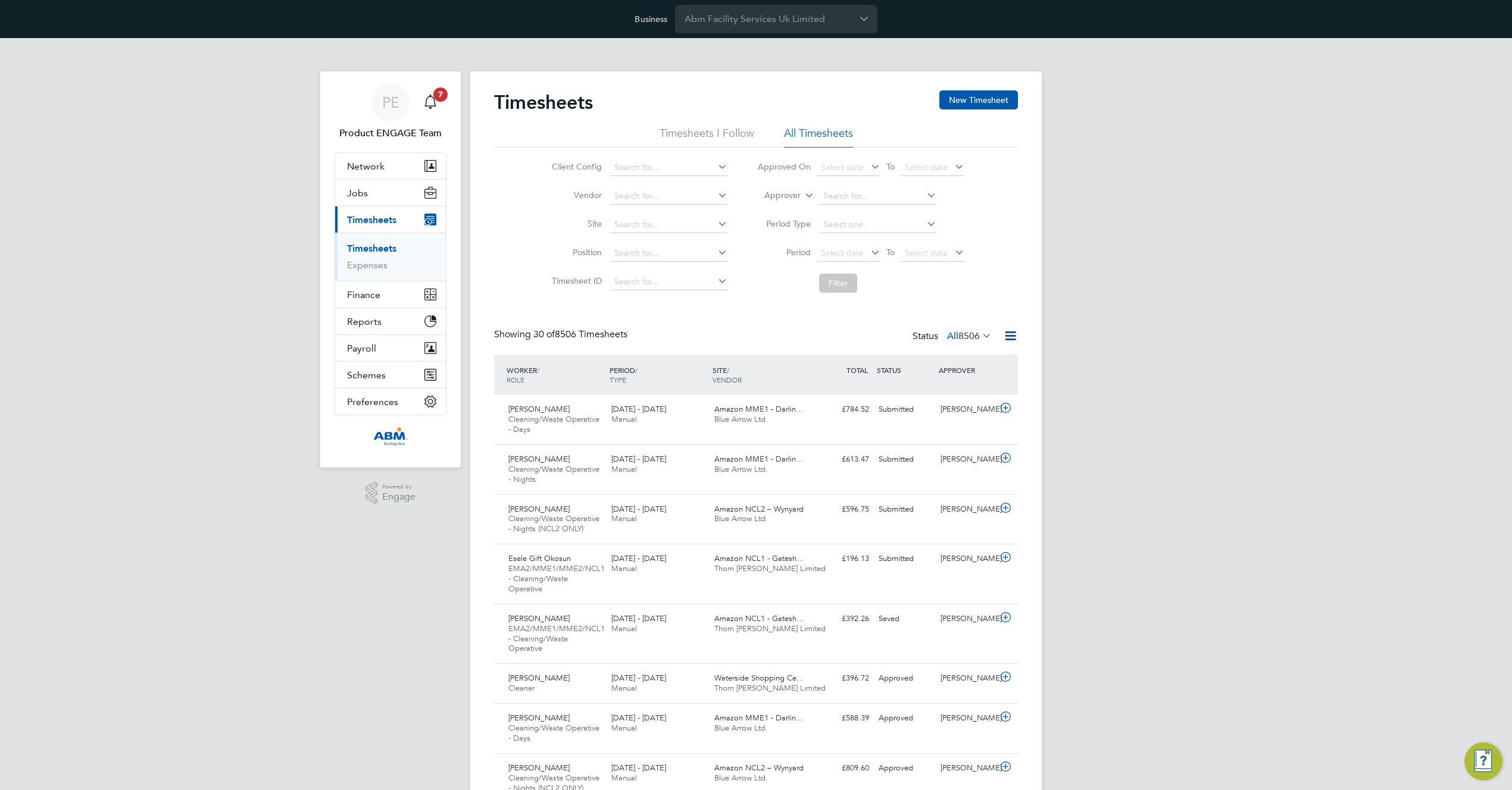
click at [729, 349] on div "Showing 30 of 8506 Timesheets Status All 8506" at bounding box center [755, 341] width 523 height 27
click at [852, 163] on span "Select date" at bounding box center [842, 166] width 42 height 11
click at [928, 311] on span "[DATE]" at bounding box center [926, 307] width 23 height 23
click at [930, 164] on span "Select date" at bounding box center [926, 166] width 42 height 11
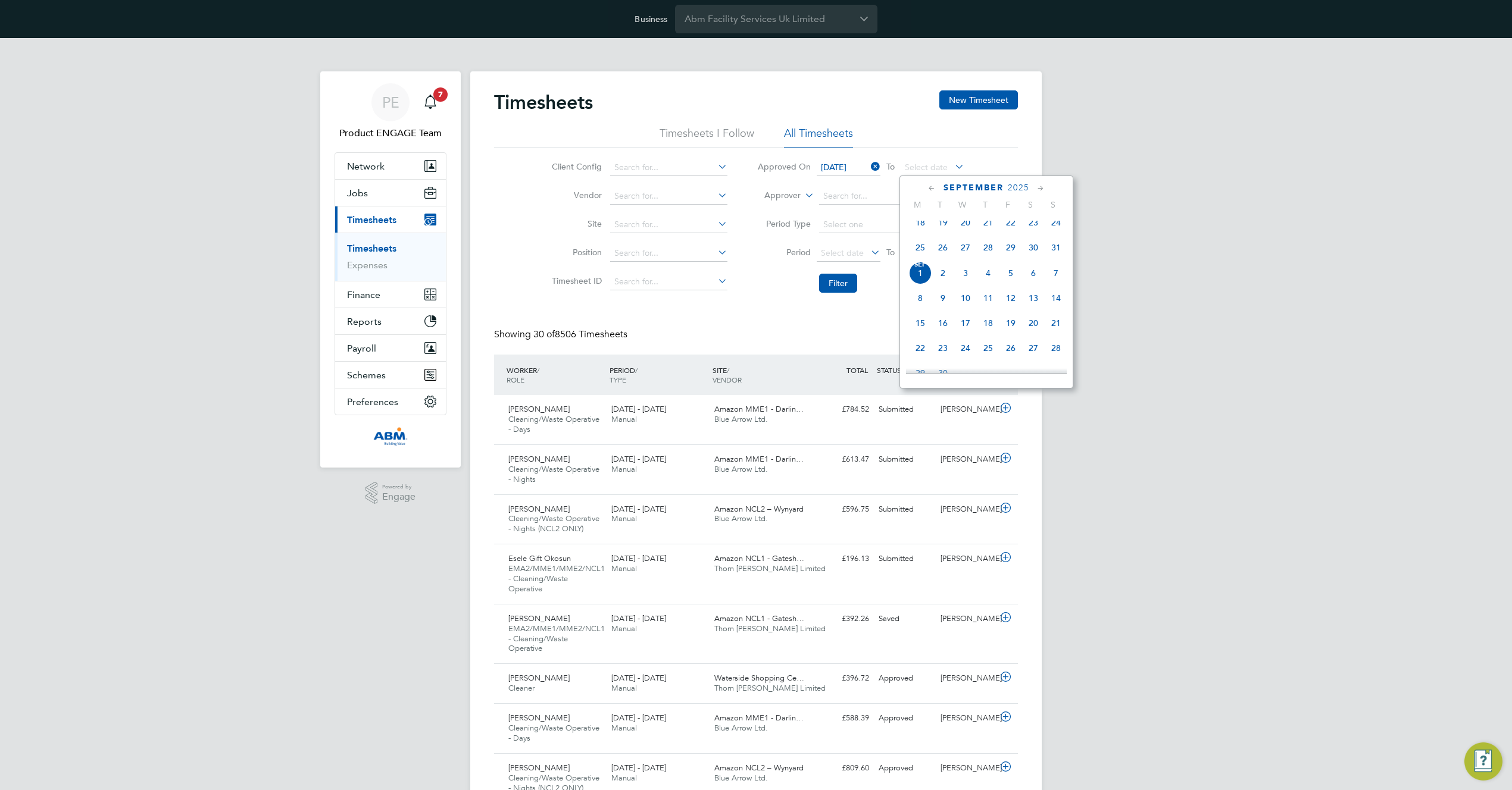
click at [917, 282] on span "[DATE]" at bounding box center [920, 273] width 23 height 23
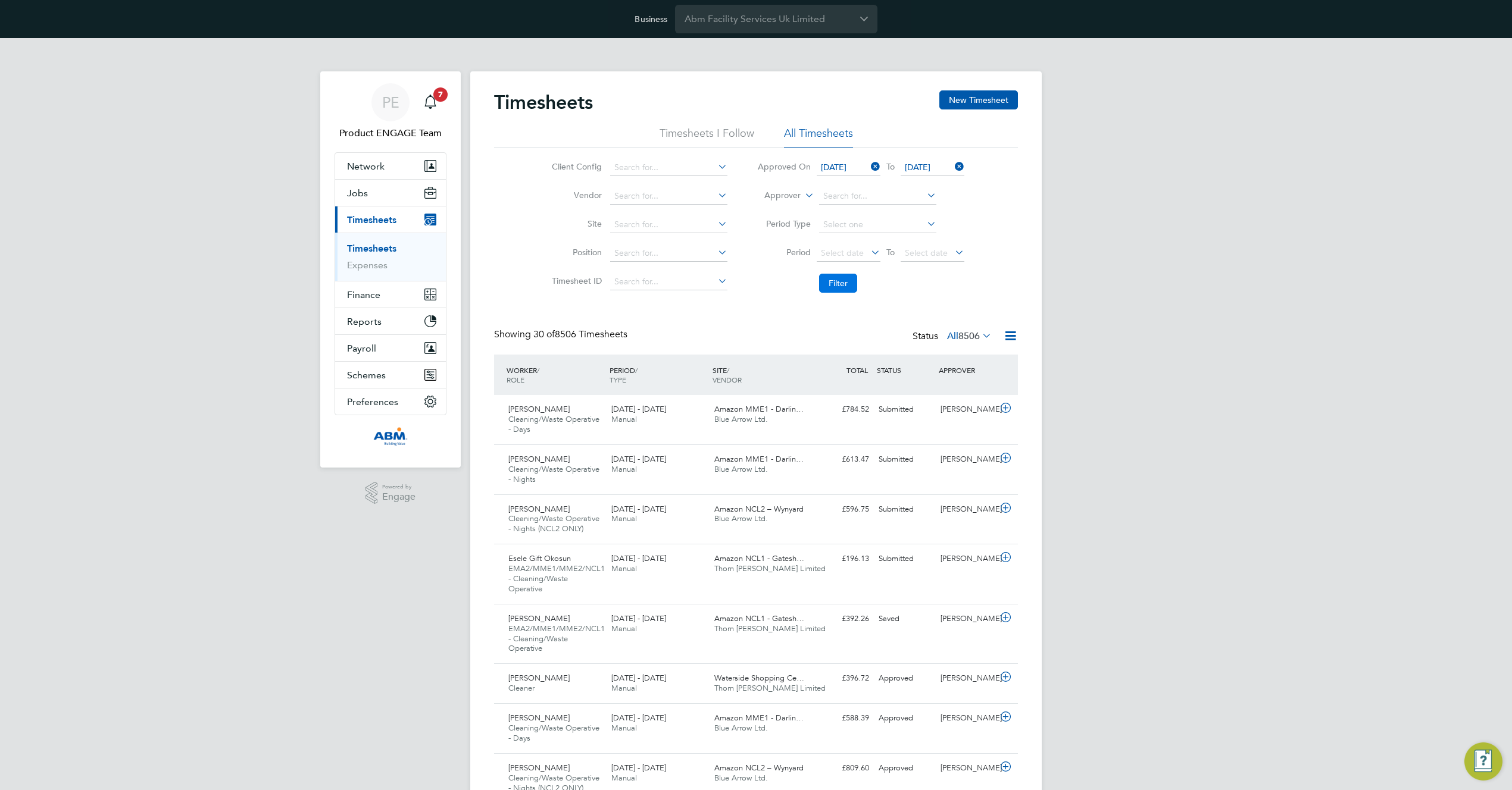
click at [839, 283] on button "Filter" at bounding box center [838, 283] width 38 height 19
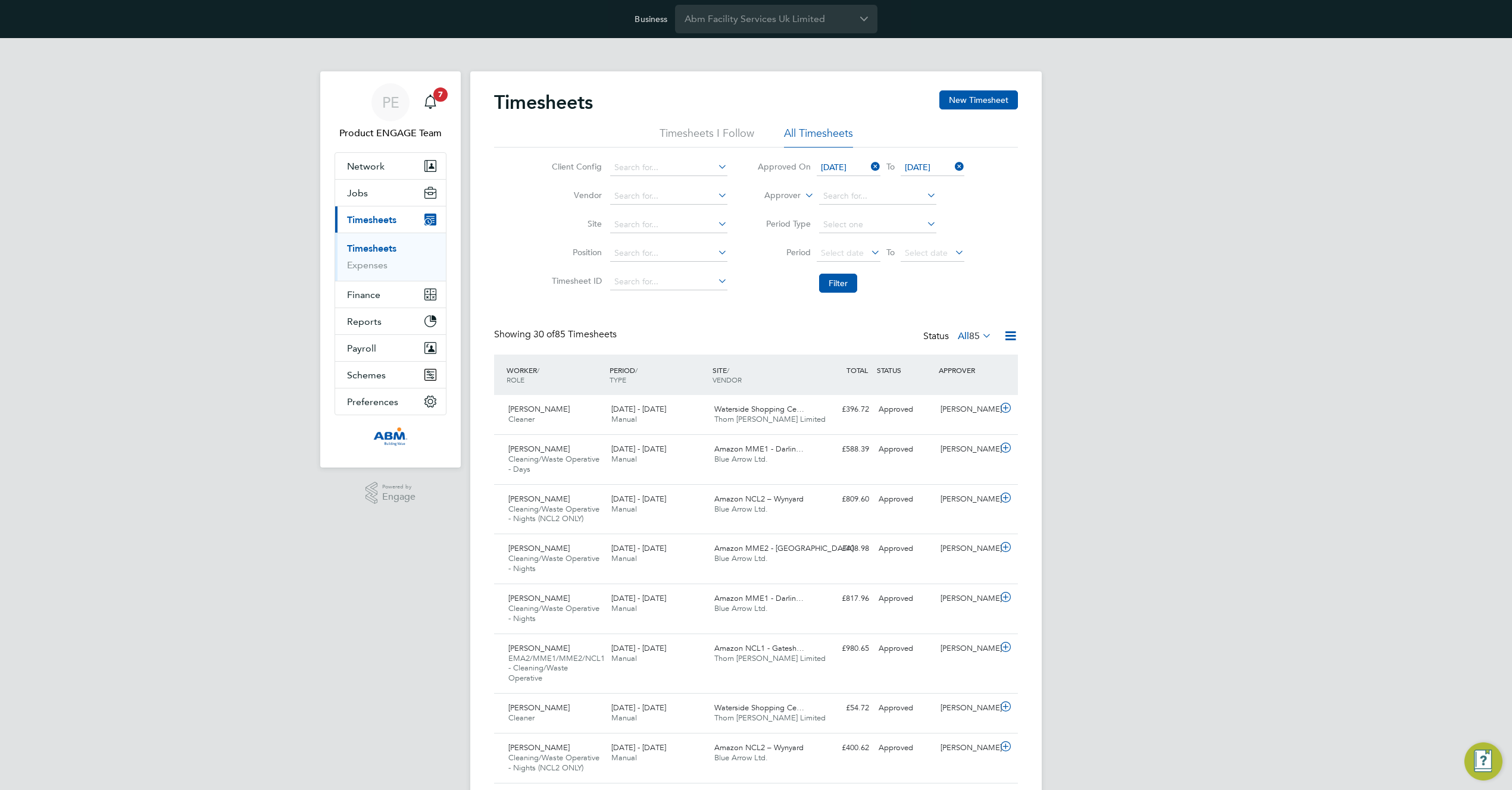
click at [1006, 333] on icon at bounding box center [1009, 335] width 15 height 15
click at [893, 386] on li "Download Timesheets Report" at bounding box center [936, 387] width 158 height 17
click at [647, 291] on li "Timesheet ID" at bounding box center [638, 282] width 209 height 29
click at [653, 280] on input at bounding box center [668, 282] width 117 height 17
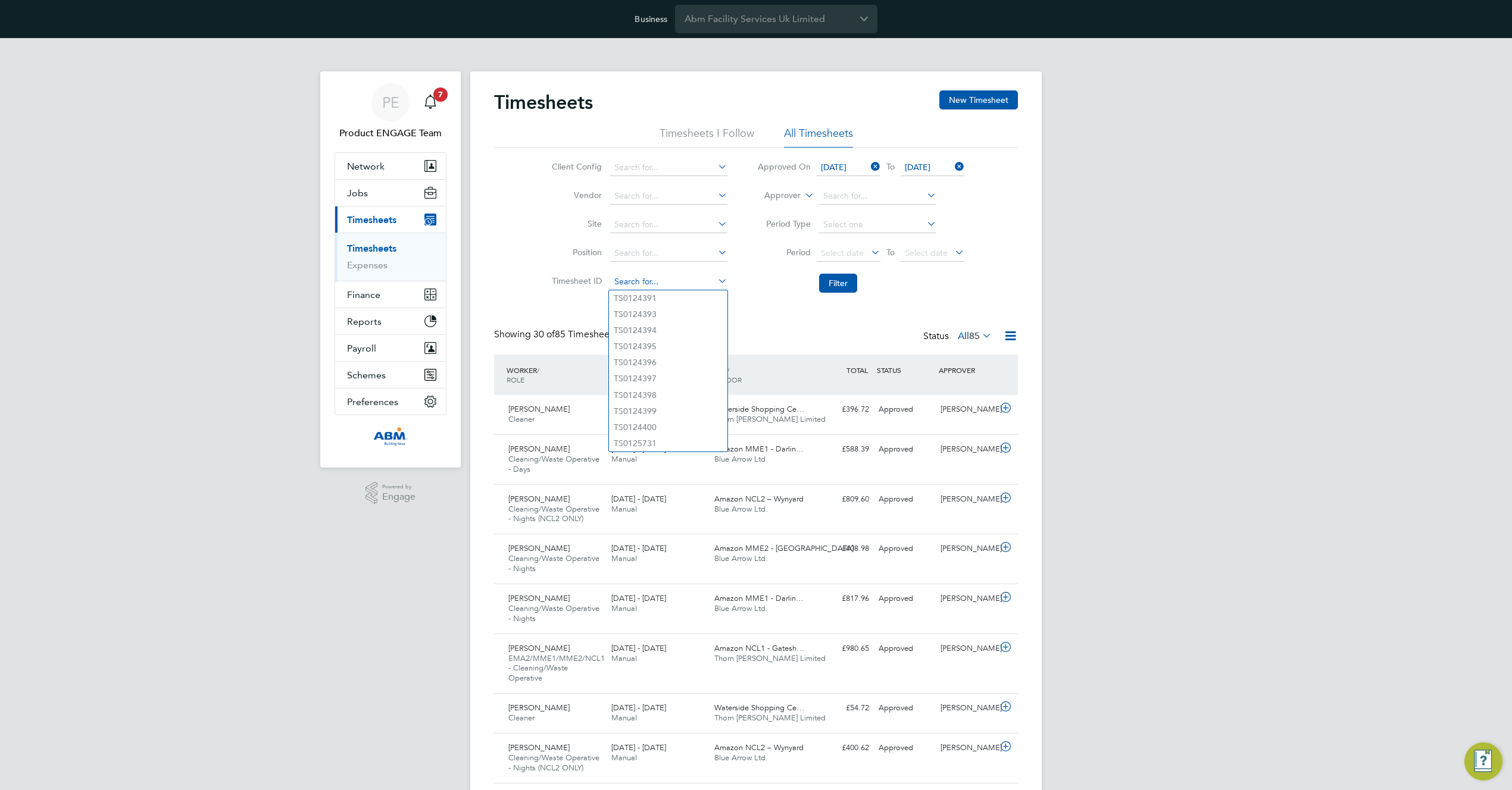
paste input "TS1810681"
type input "TS1810681"
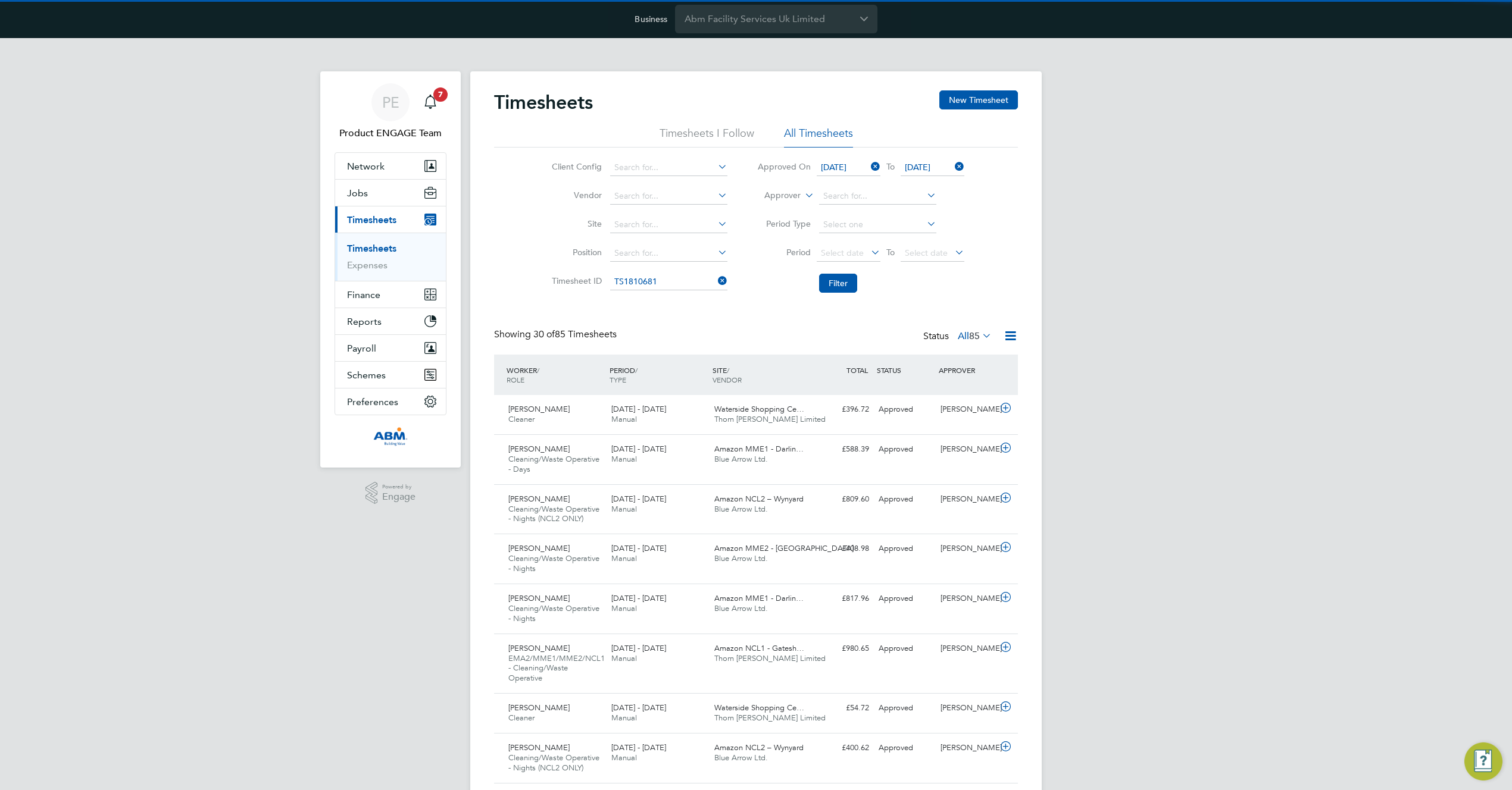
click at [648, 295] on b "TS1810681" at bounding box center [634, 298] width 42 height 10
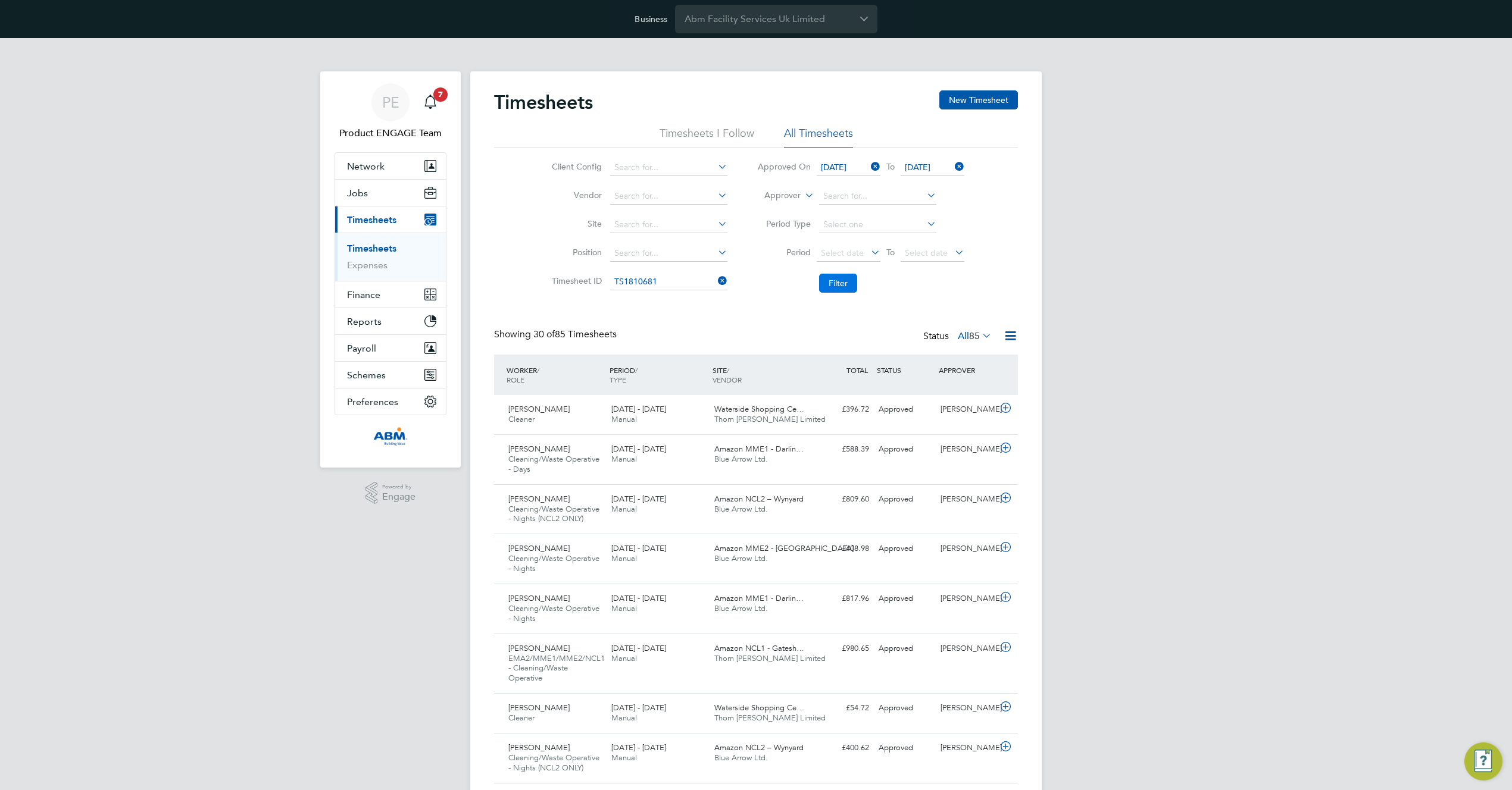
click at [845, 285] on button "Filter" at bounding box center [838, 283] width 38 height 19
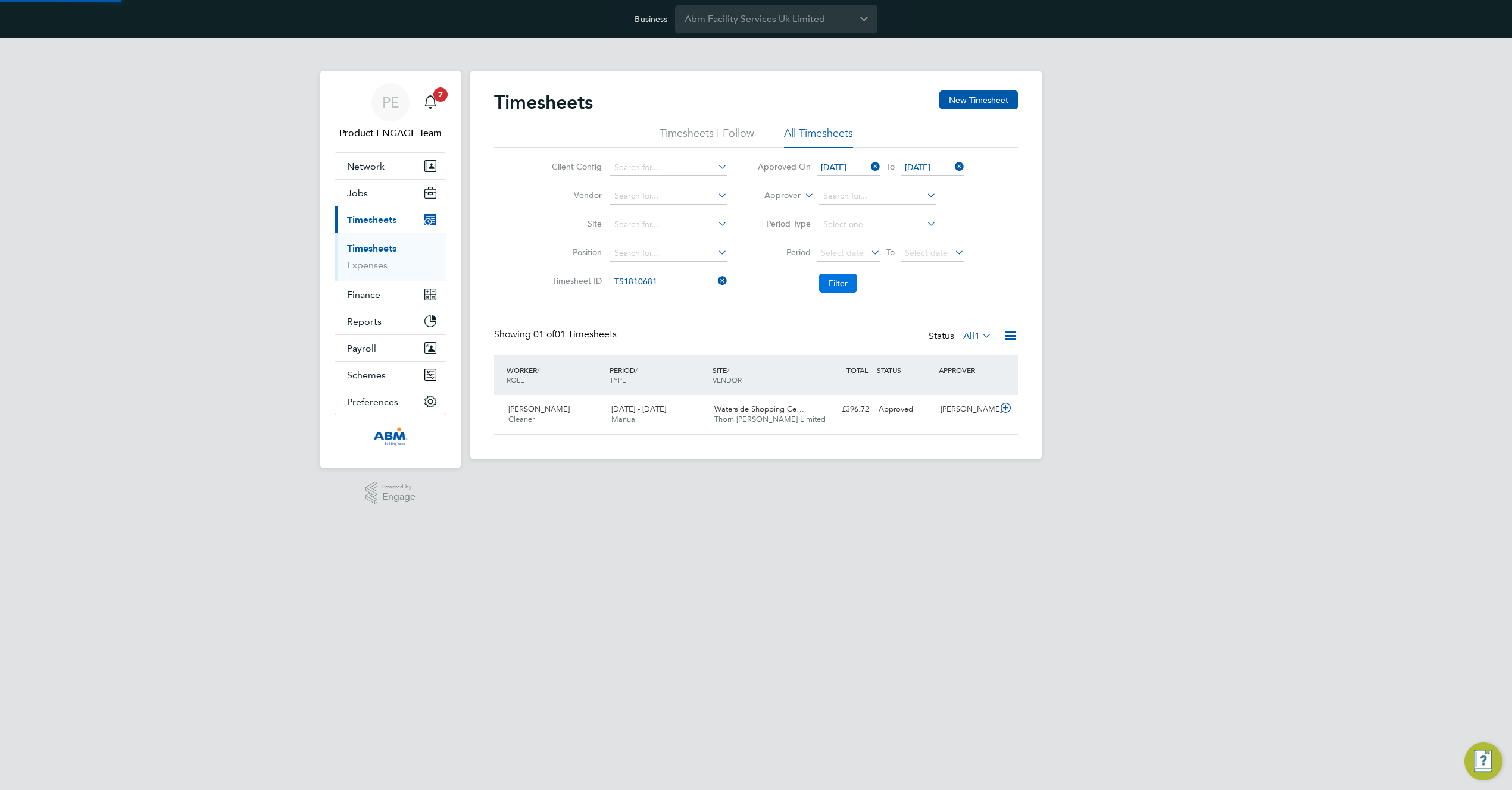
scroll to position [31, 103]
click at [901, 417] on div "Approved" at bounding box center [904, 410] width 62 height 20
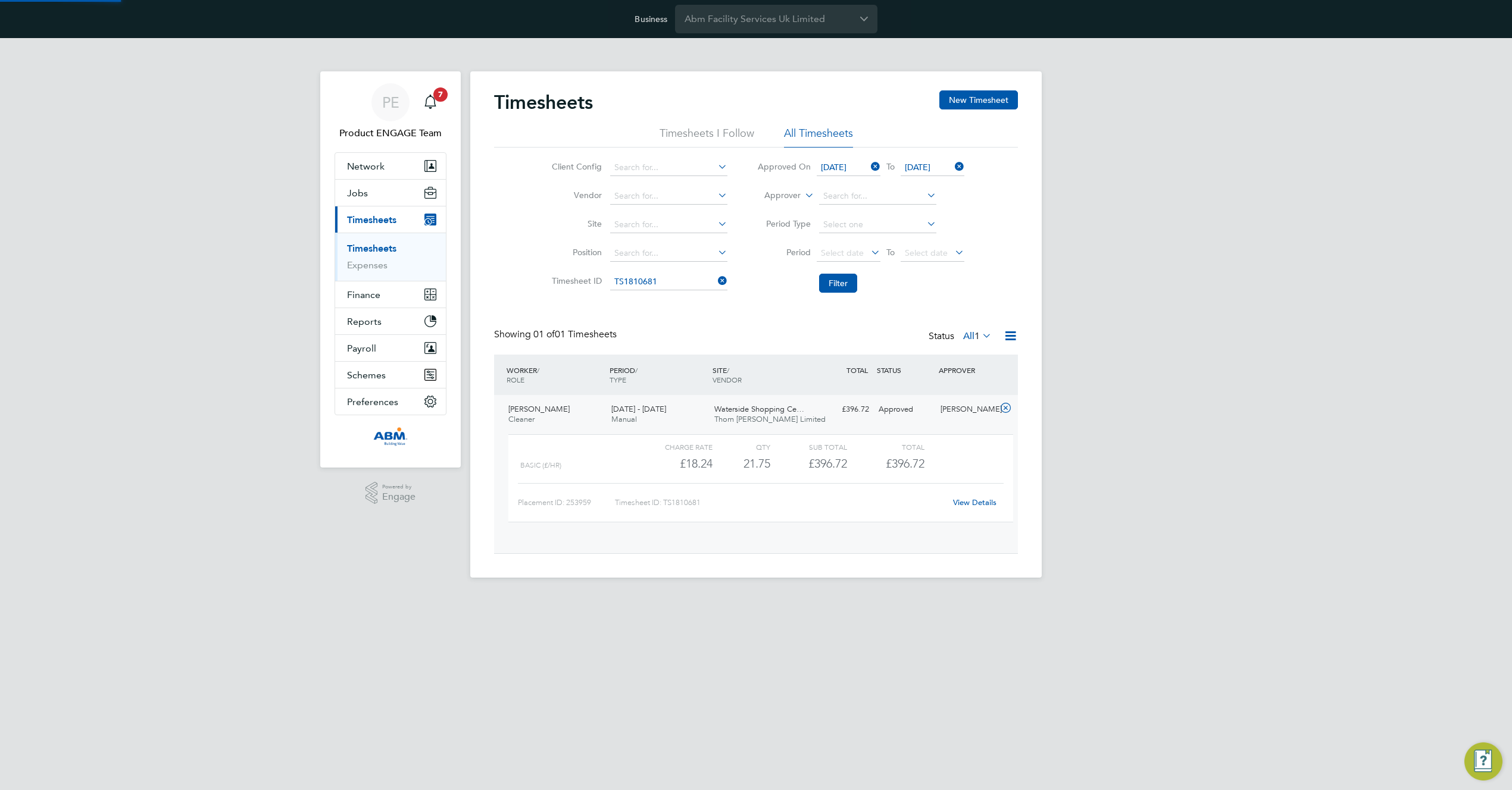
scroll to position [21, 116]
click at [970, 502] on link "View Details" at bounding box center [975, 502] width 43 height 10
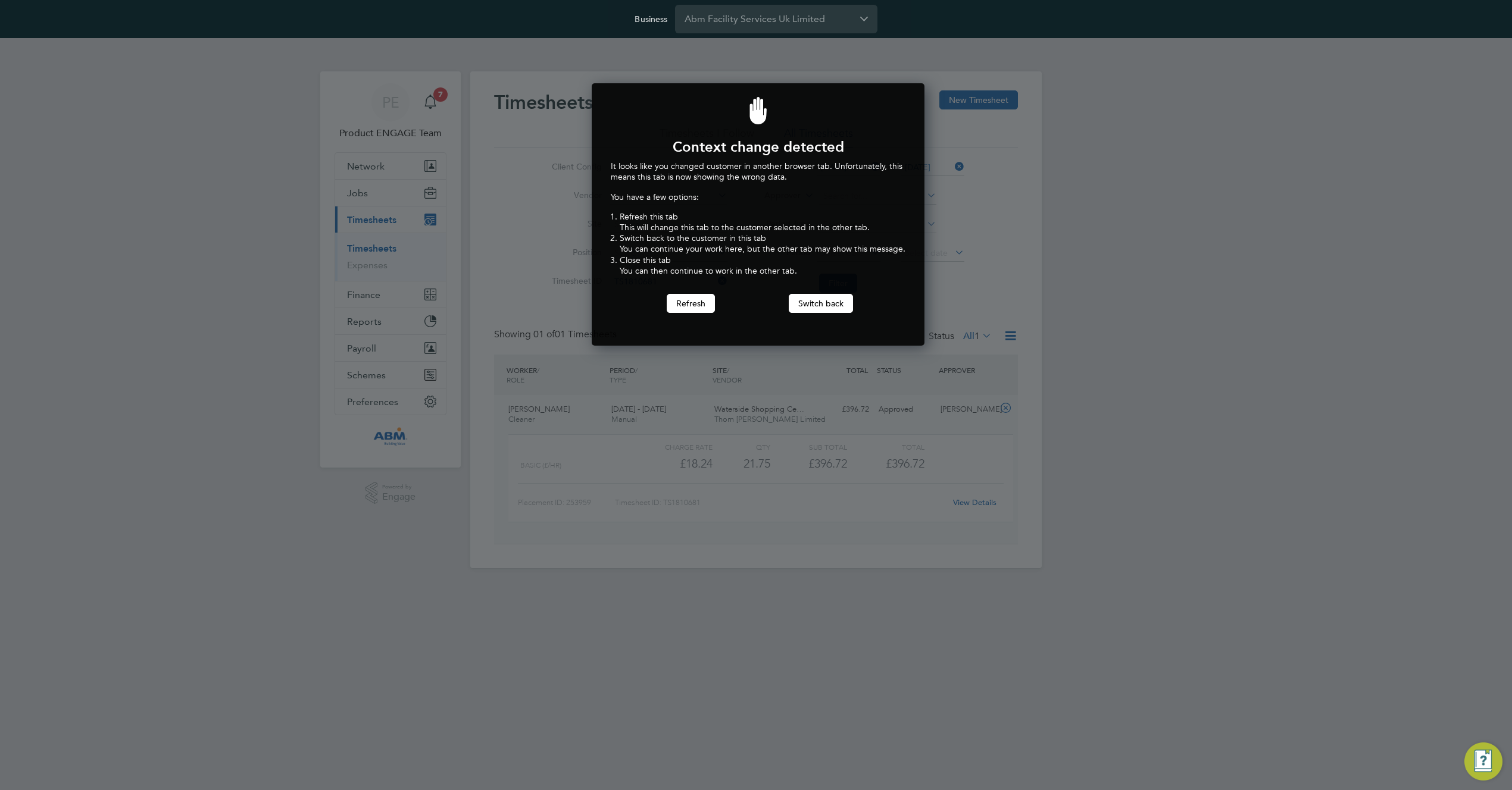
scroll to position [263, 328]
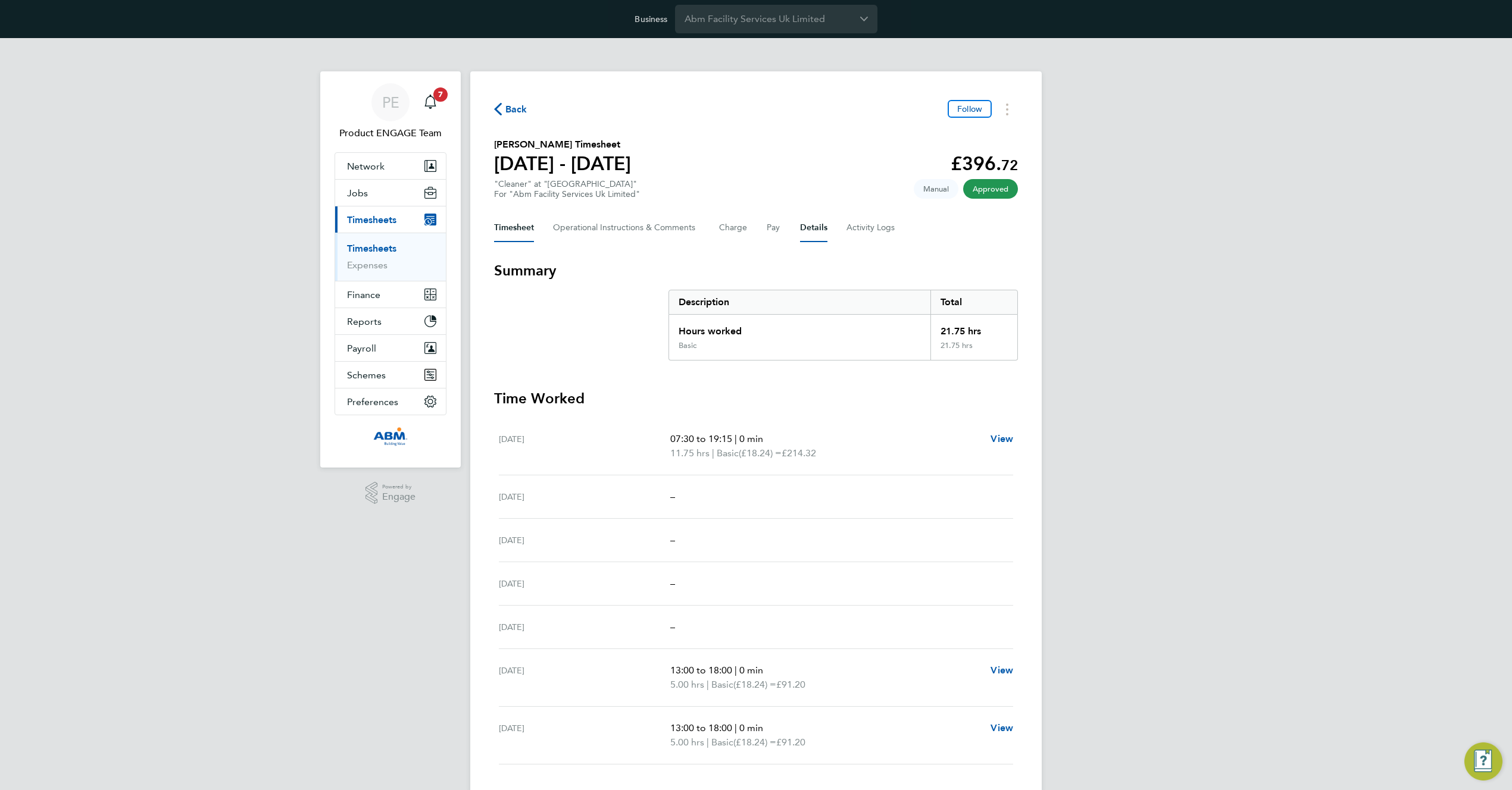
click at [810, 228] on button "Details" at bounding box center [813, 228] width 28 height 29
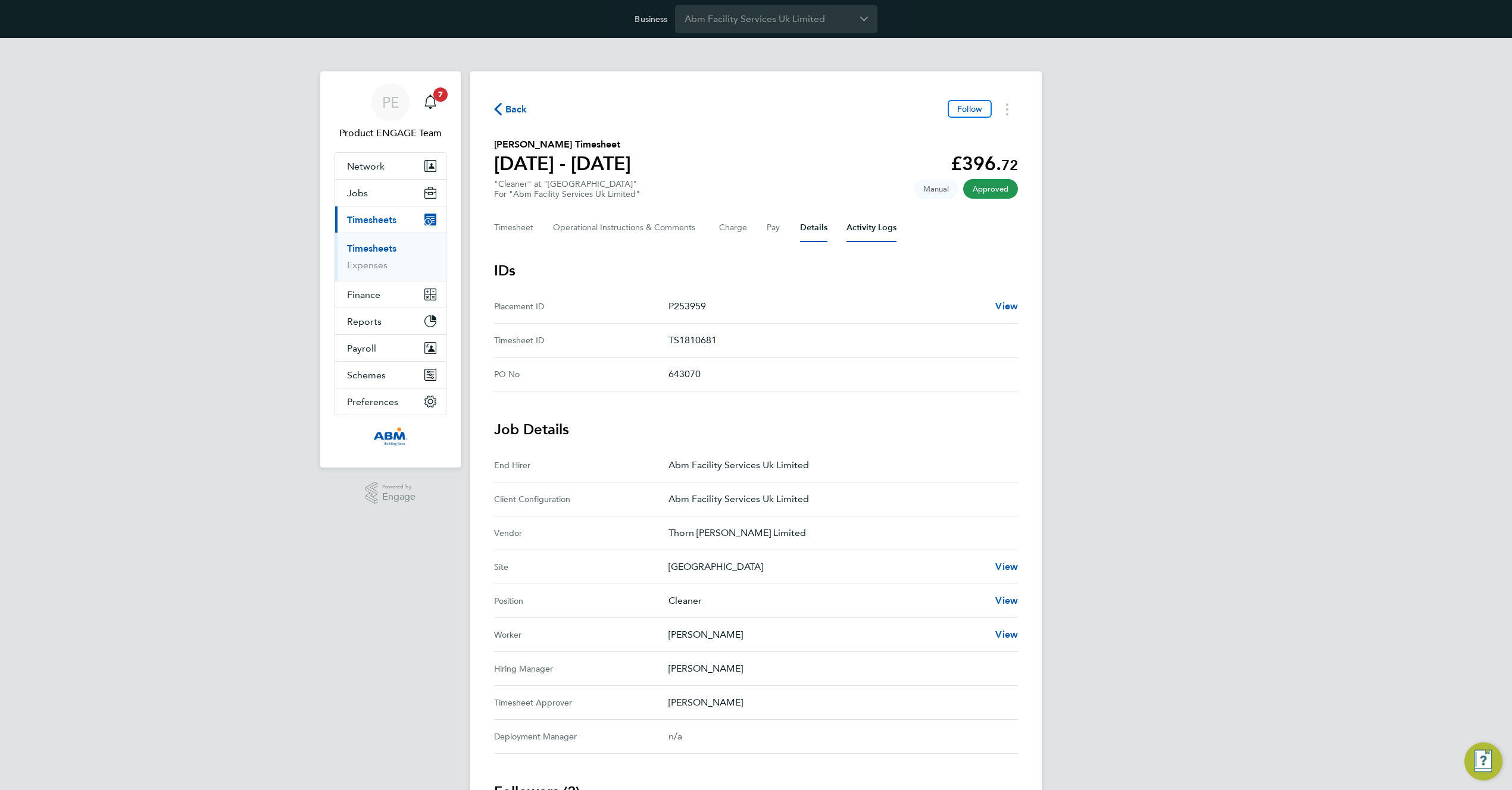
click at [863, 230] on Logs-tab "Activity Logs" at bounding box center [871, 228] width 50 height 29
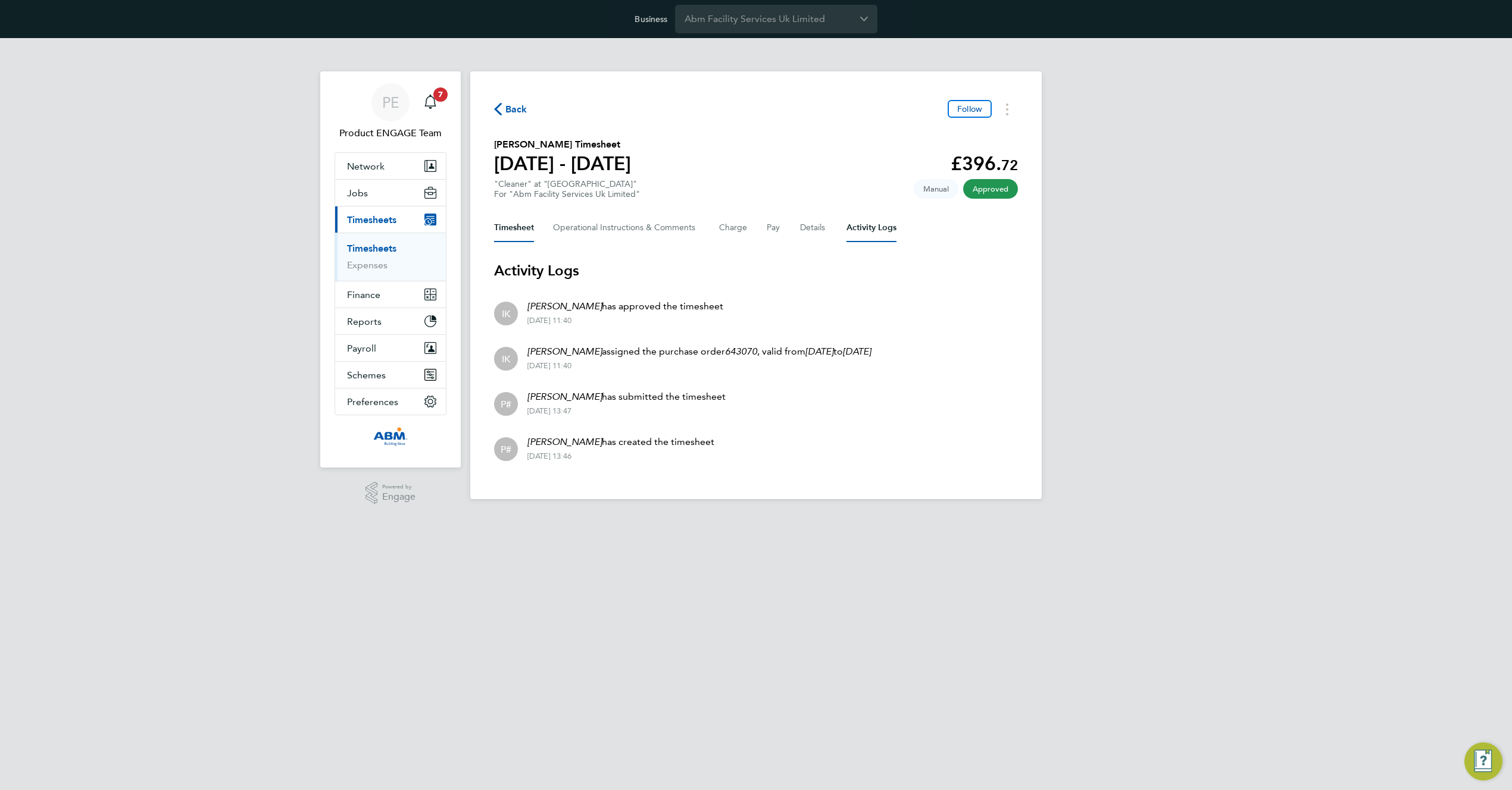
click at [513, 228] on button "Timesheet" at bounding box center [514, 228] width 39 height 29
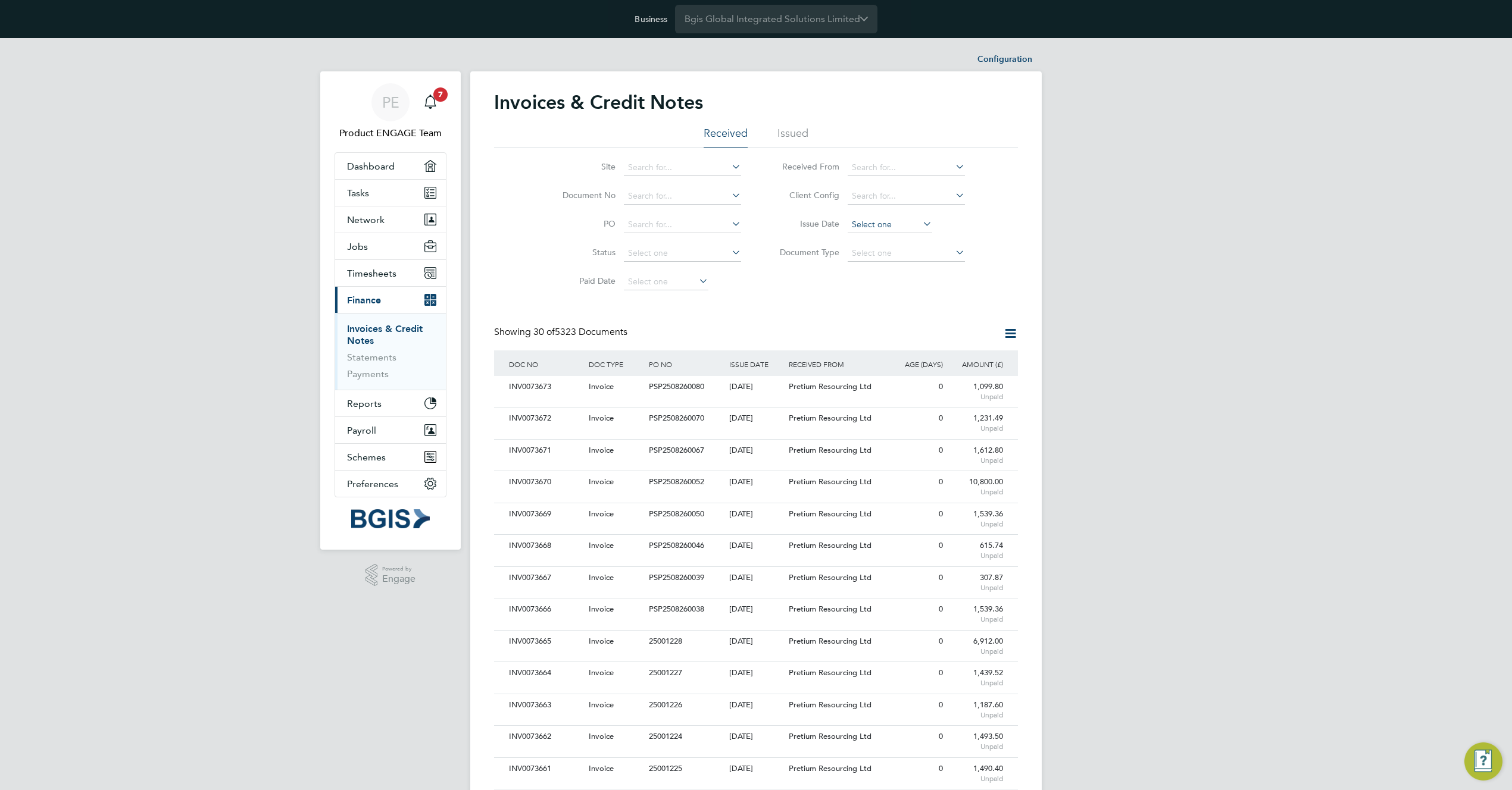
scroll to position [361, 0]
click at [890, 225] on input at bounding box center [890, 225] width 85 height 17
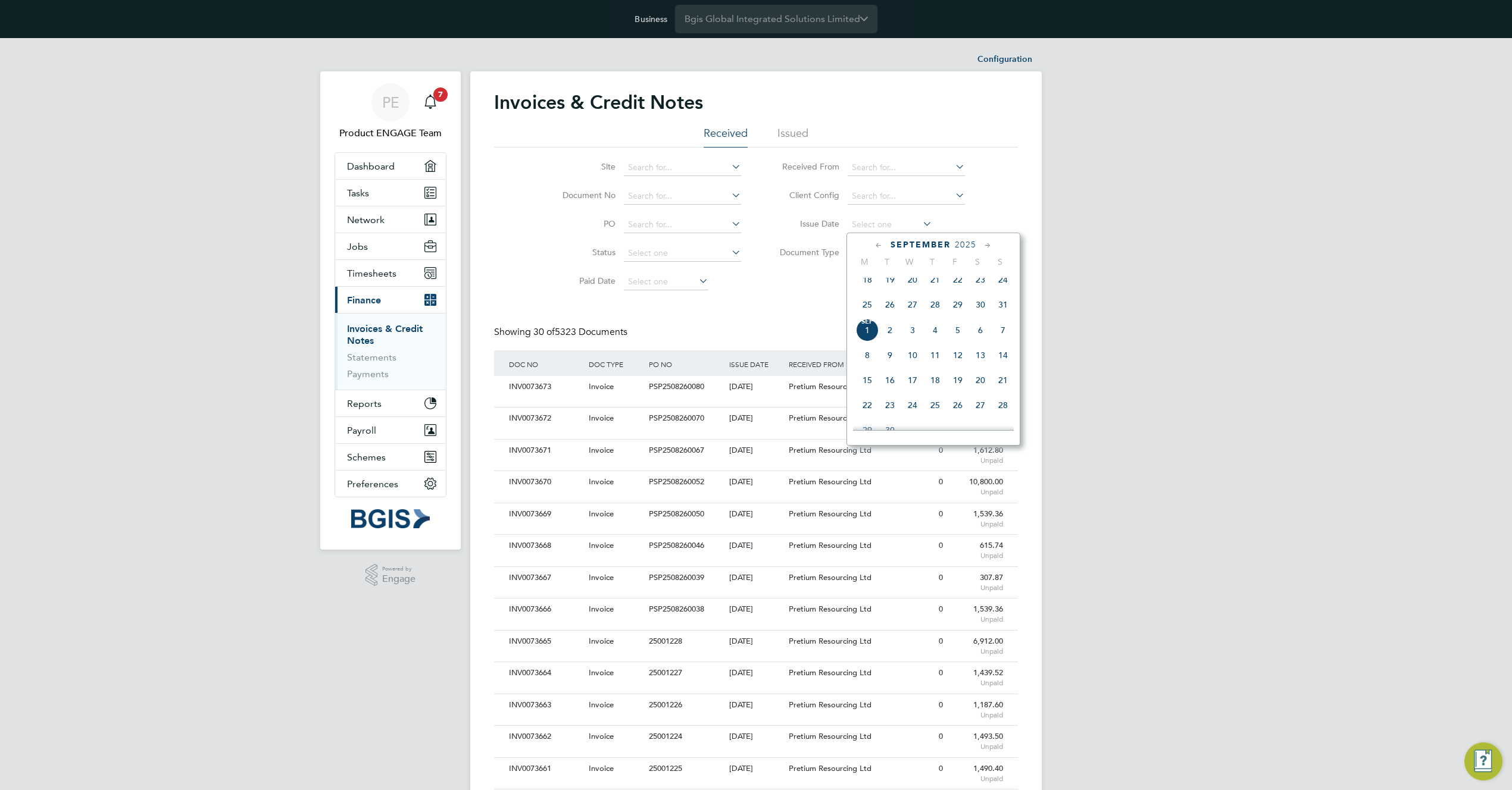
click at [865, 337] on span "[DATE]" at bounding box center [866, 330] width 23 height 23
type input "[DATE]"
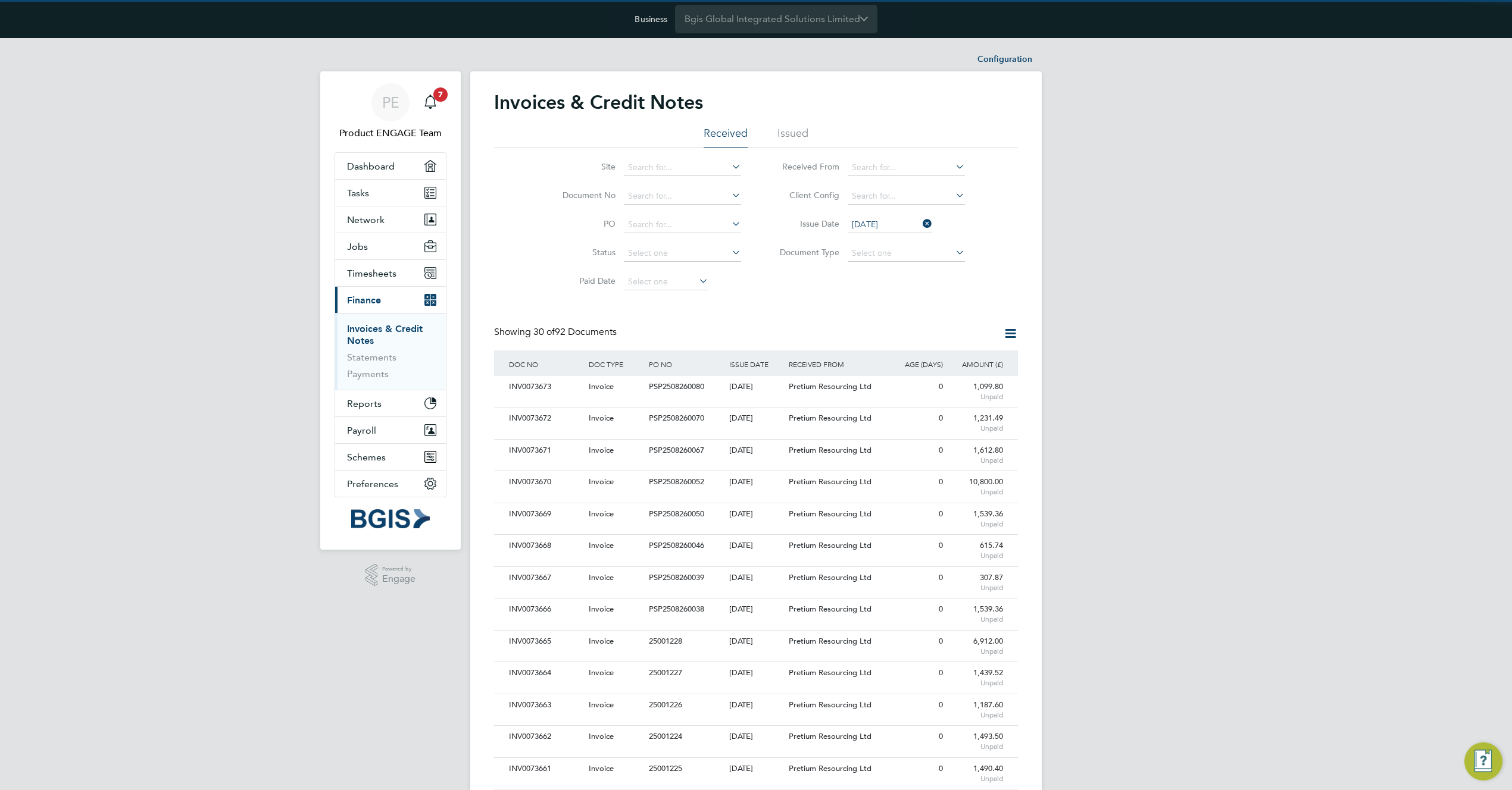
scroll to position [23, 81]
click at [768, 22] on input "Bgis Global Integrated Solutions Limited" at bounding box center [776, 19] width 202 height 28
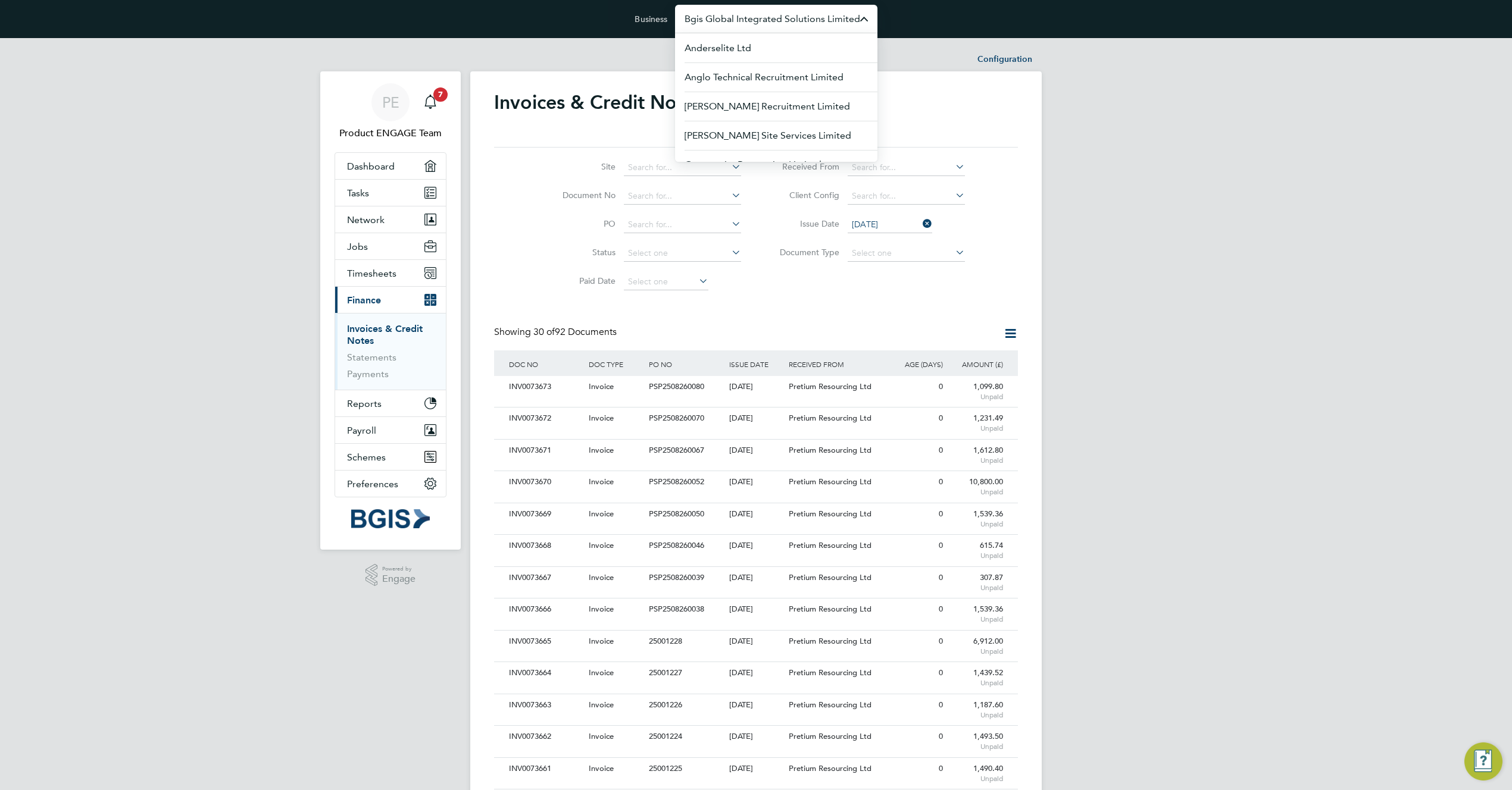
paste input "NG Bailey"
click at [761, 78] on span "[PERSON_NAME] Facility Services Ltd" at bounding box center [766, 77] width 165 height 14
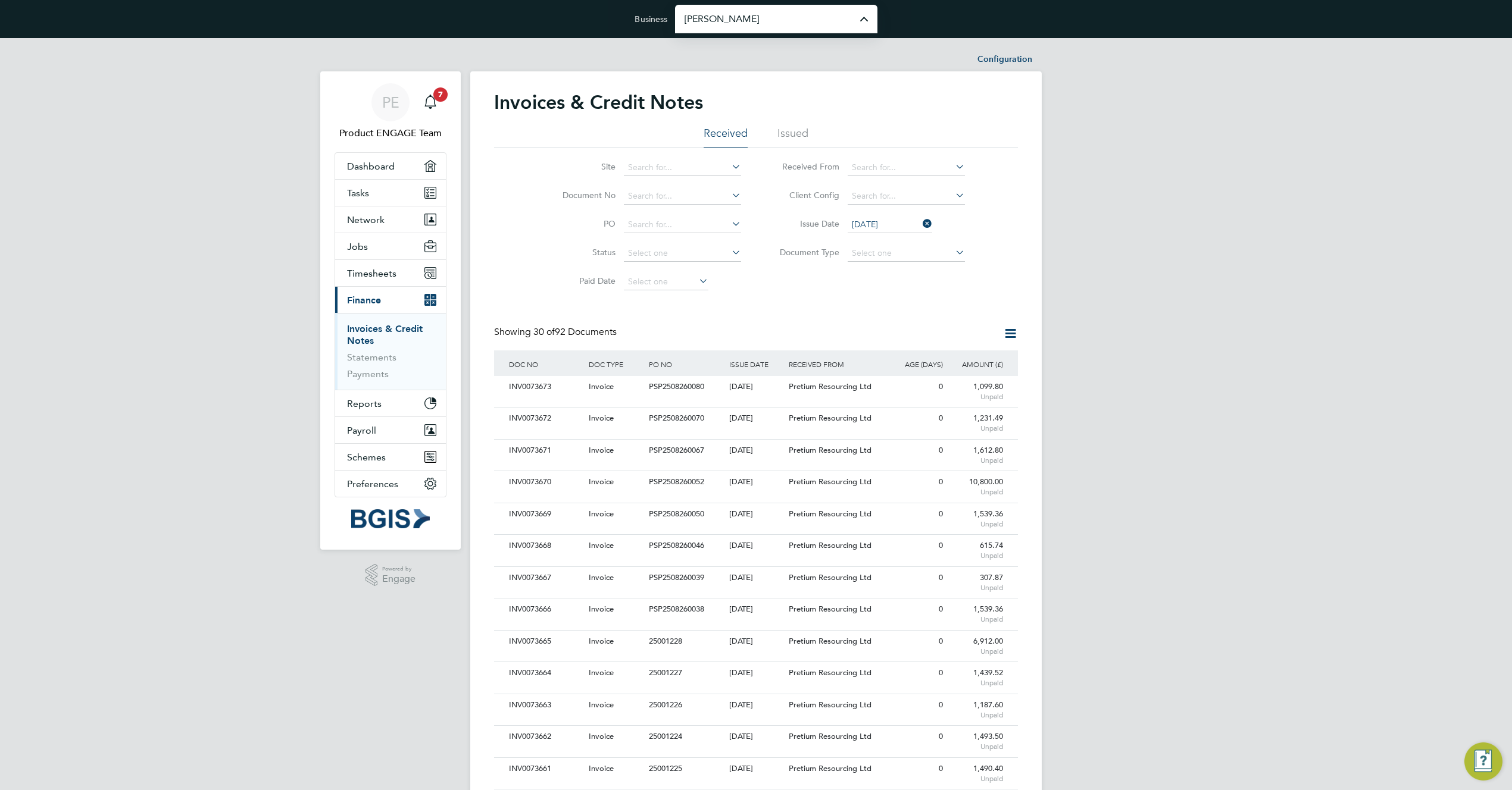
type input "[PERSON_NAME] Facility Services Ltd"
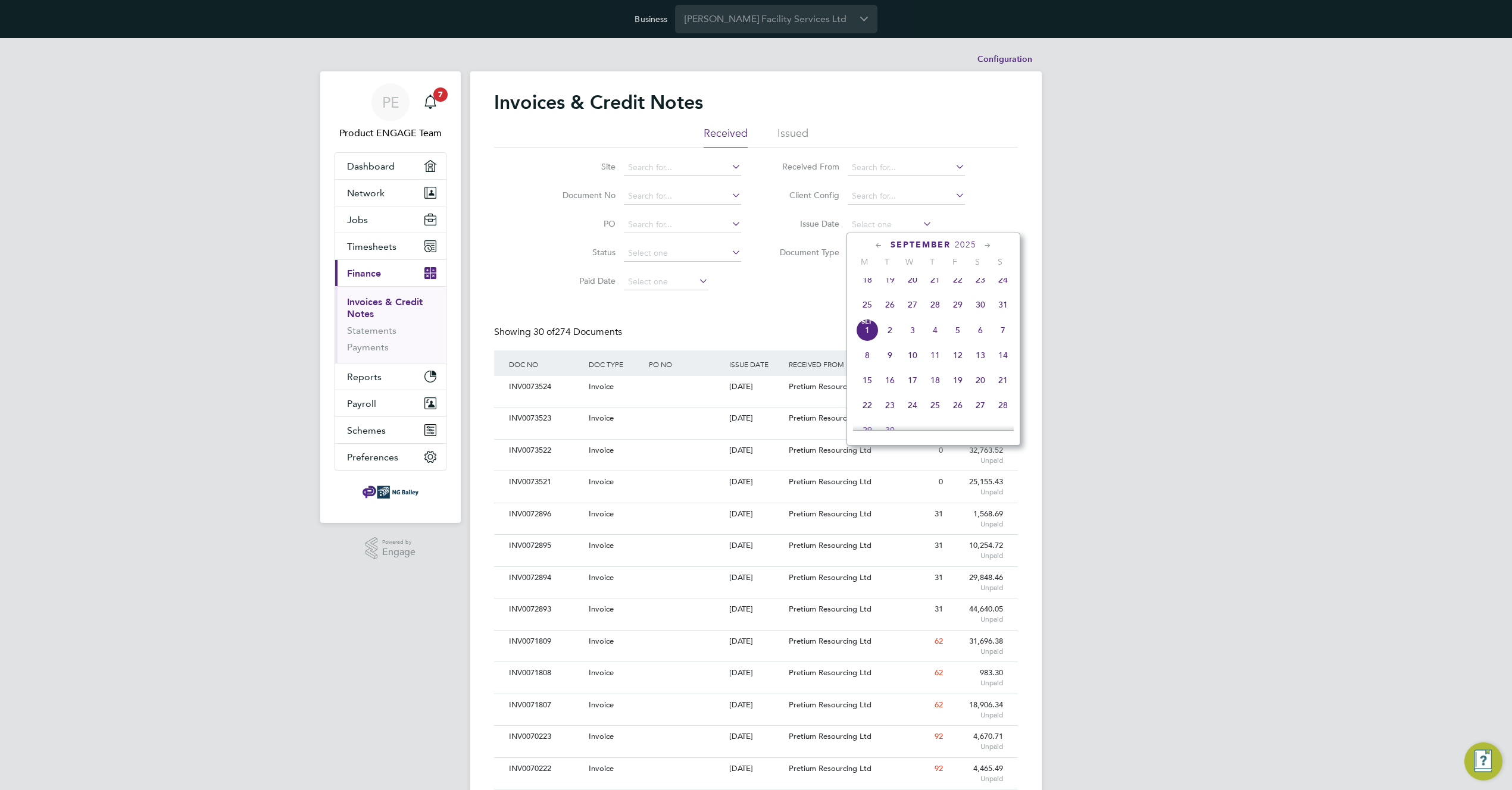
click at [866, 232] on div "Configuration Configuration Invoices & Credit Notes Received Issued Site Docume…" at bounding box center [756, 718] width 572 height 1342
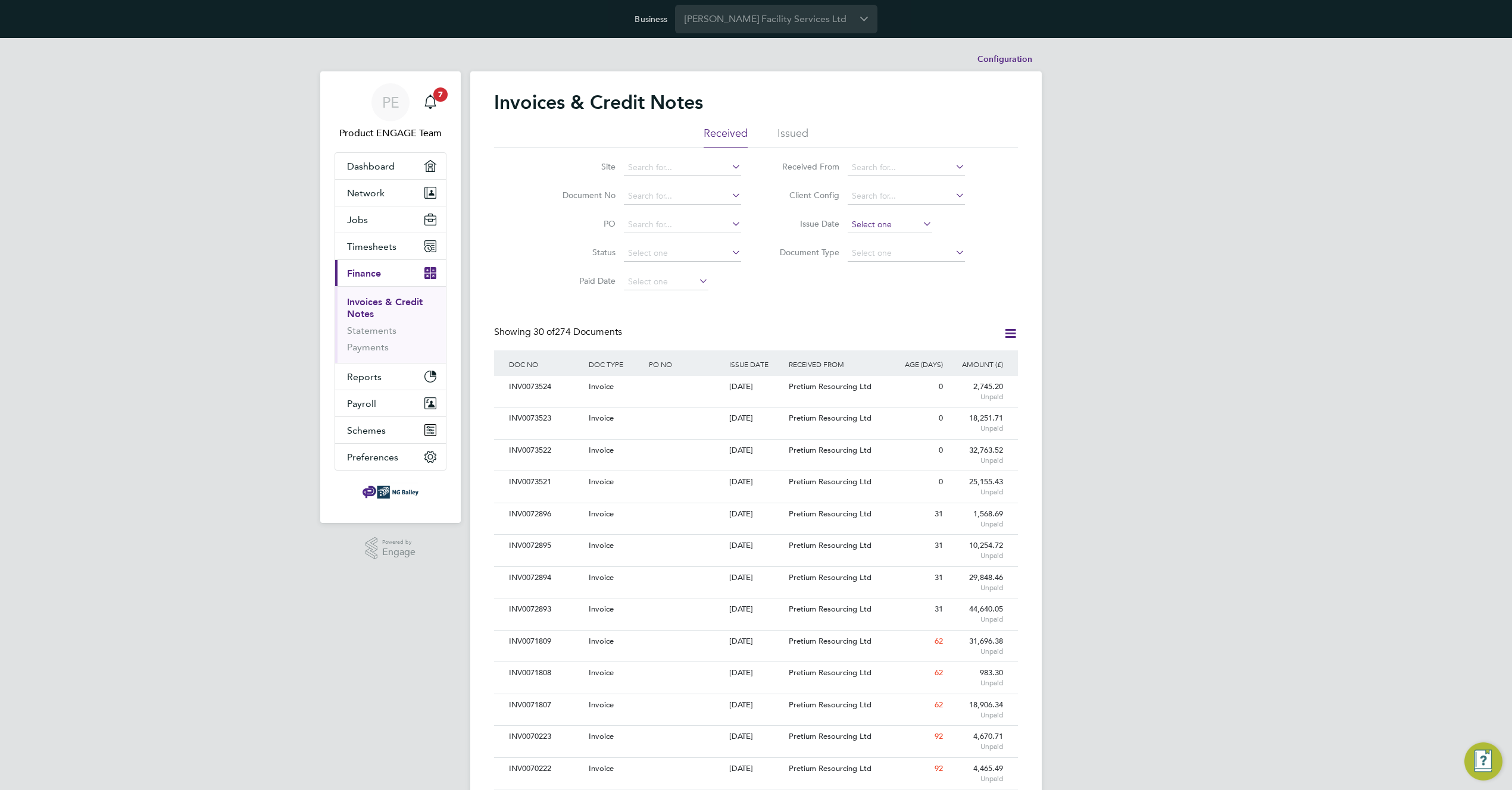
click at [870, 228] on input at bounding box center [890, 225] width 85 height 17
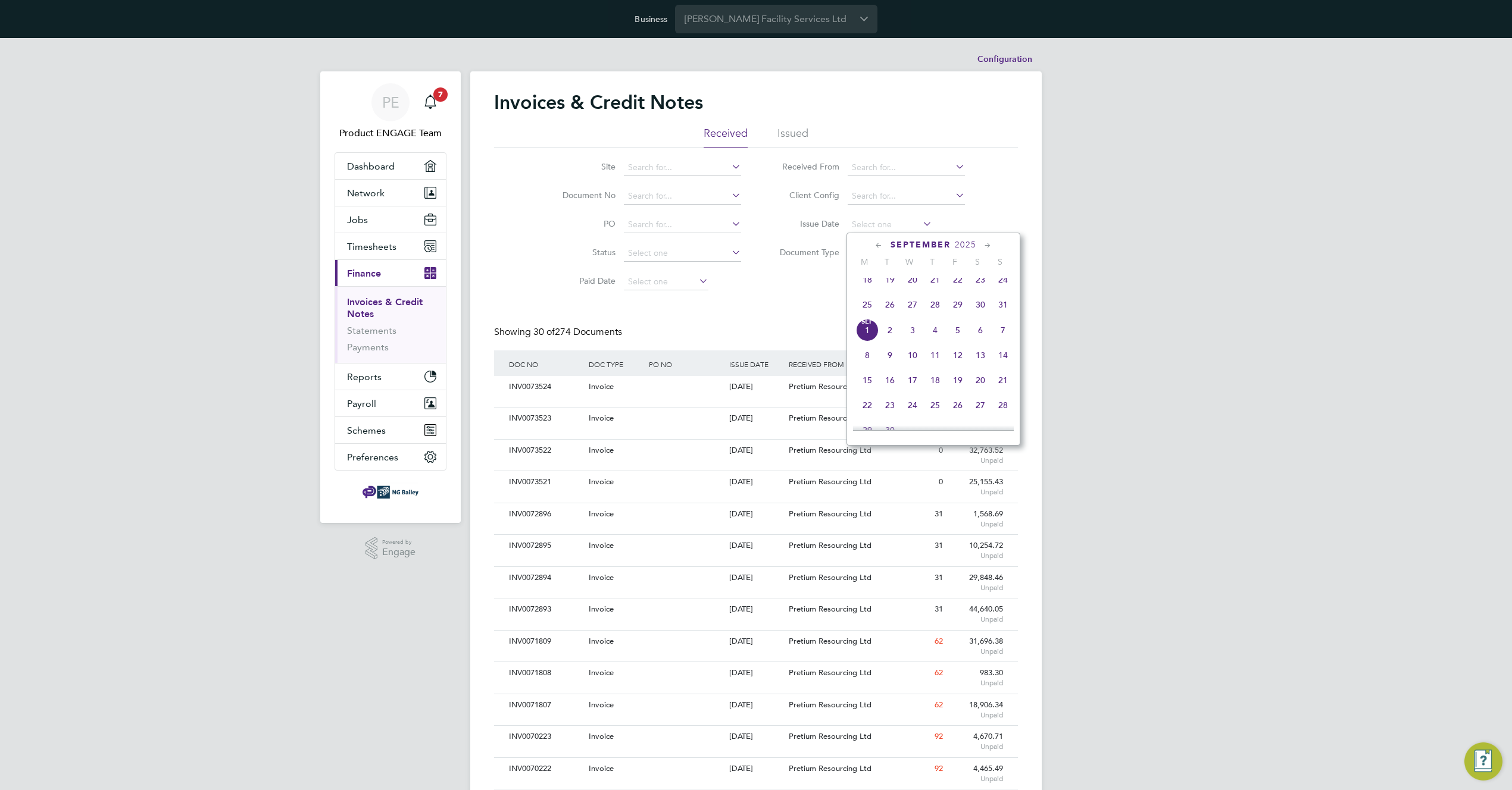
click at [868, 342] on span "[DATE]" at bounding box center [866, 330] width 23 height 23
type input "[DATE]"
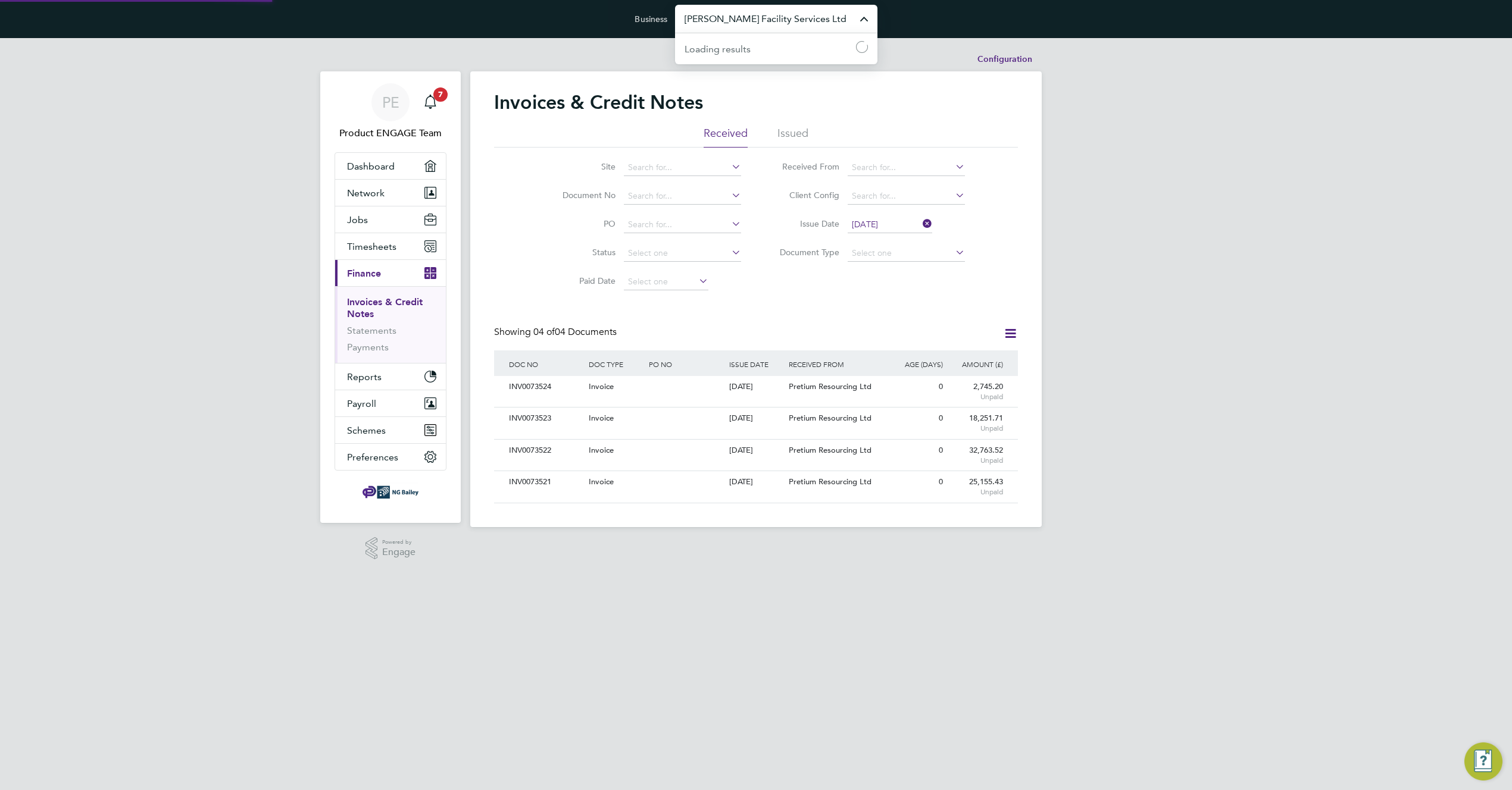
click at [761, 21] on input "NG Bailey Facility Services Ltd" at bounding box center [776, 19] width 202 height 28
paste input "G4S Monitoring"
type input "G4s Monitoring Technologies Limited"
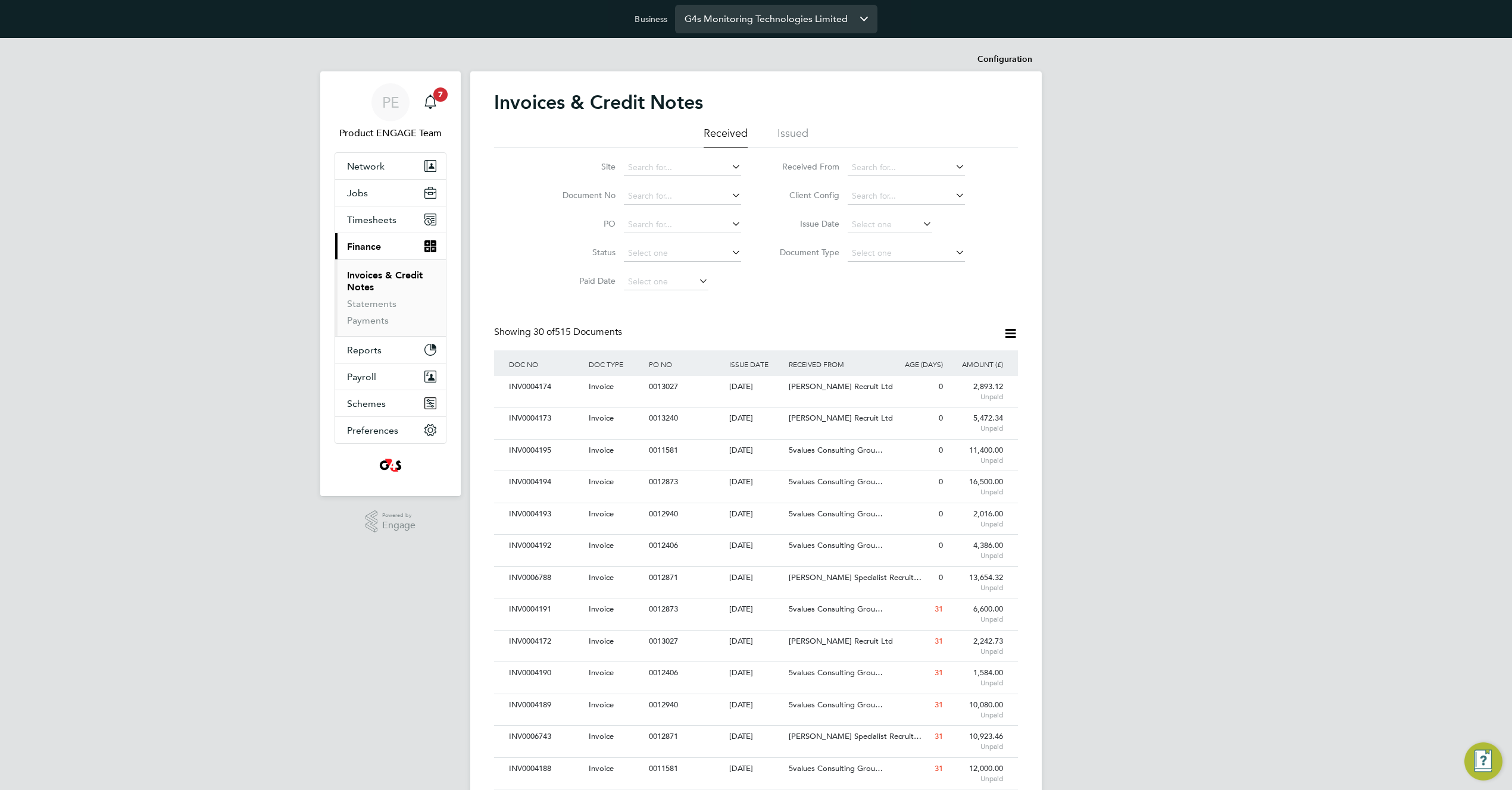
click at [797, 20] on input "G4s Monitoring Technologies Limited" at bounding box center [776, 19] width 202 height 28
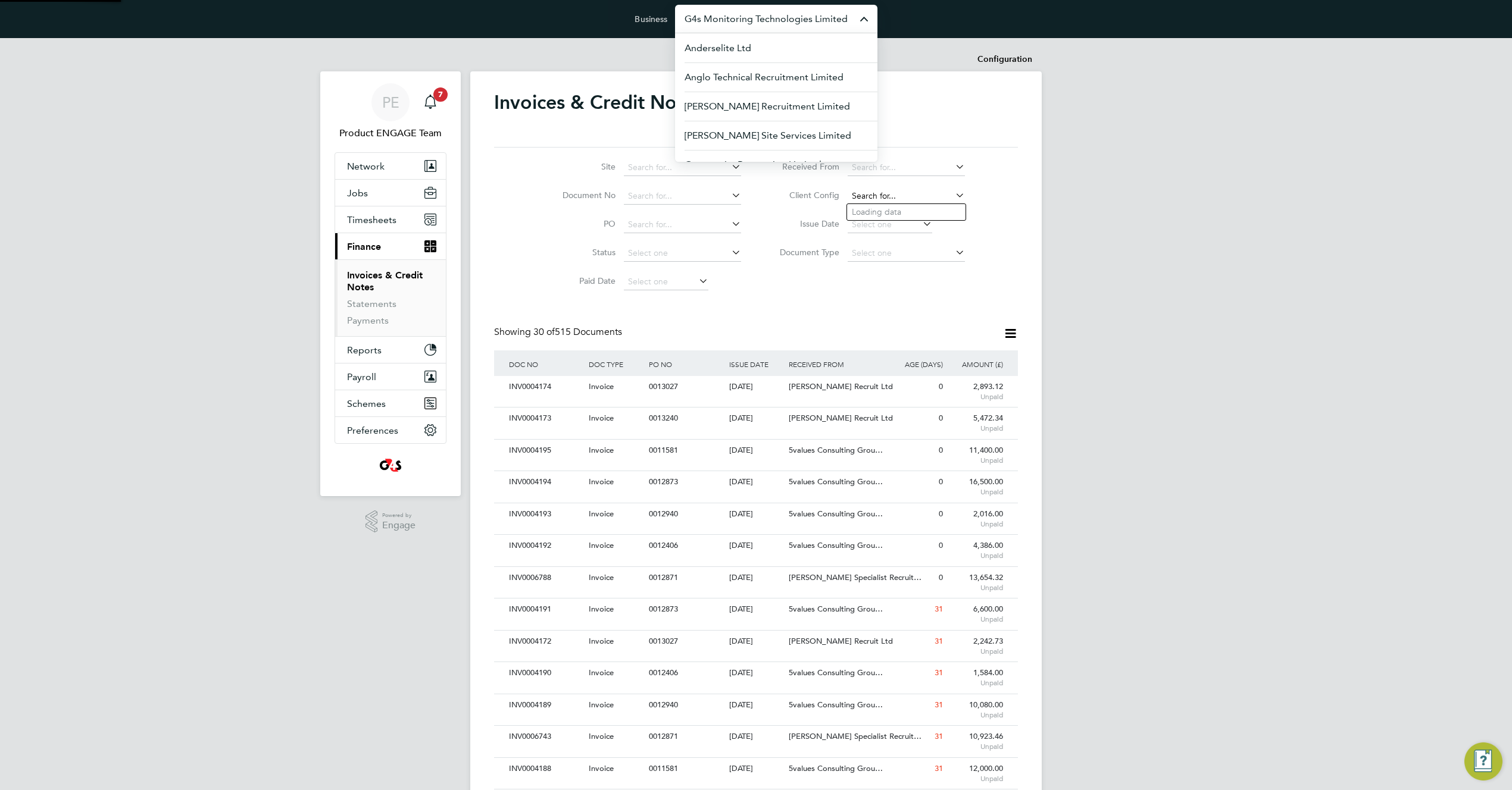
click at [914, 192] on input at bounding box center [906, 196] width 117 height 17
click at [841, 249] on li "Document Type" at bounding box center [867, 253] width 224 height 29
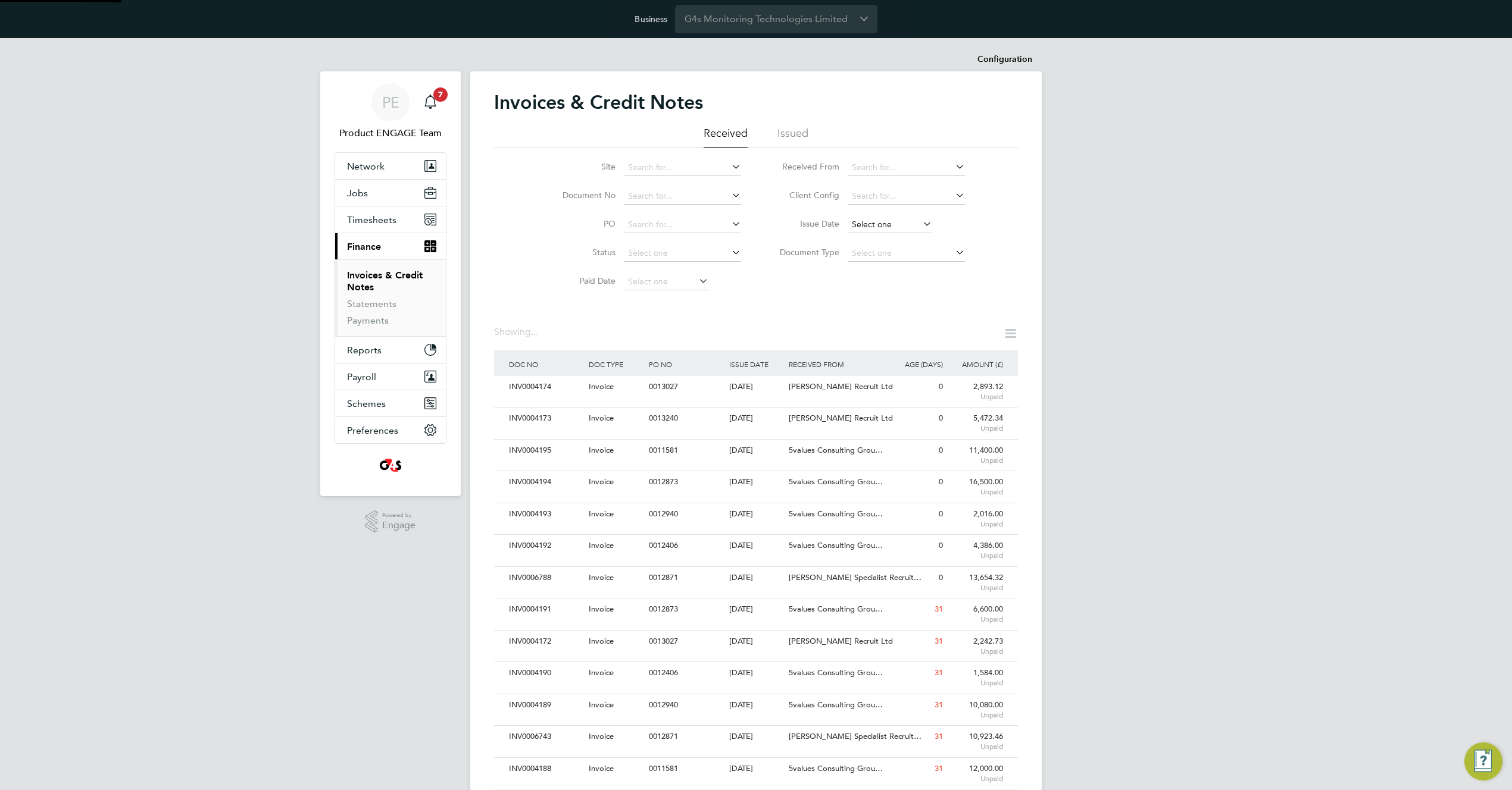
click at [890, 217] on input at bounding box center [890, 225] width 85 height 17
click at [887, 228] on input at bounding box center [890, 225] width 85 height 17
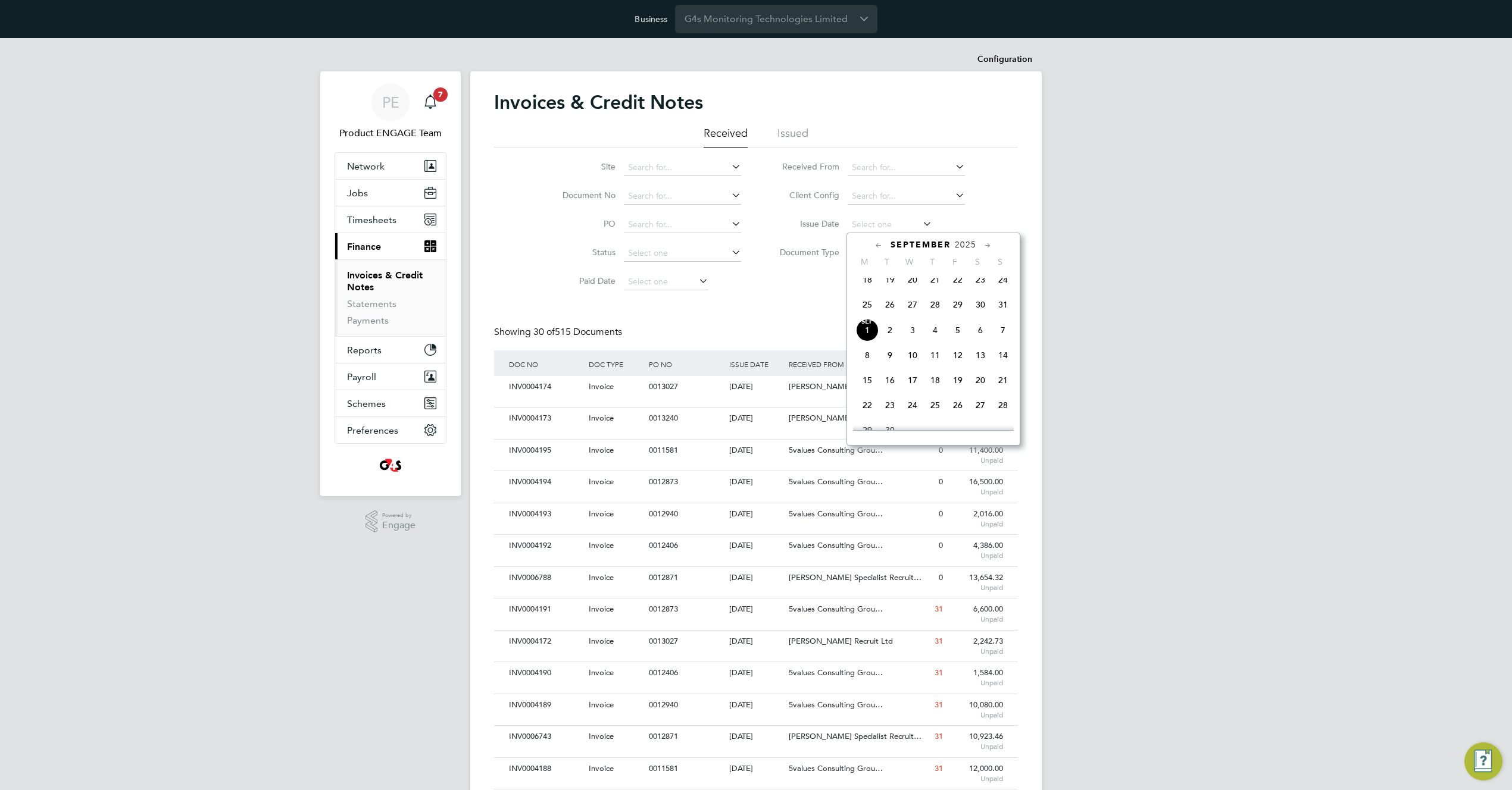
click at [864, 342] on span "[DATE]" at bounding box center [866, 330] width 23 height 23
type input "[DATE]"
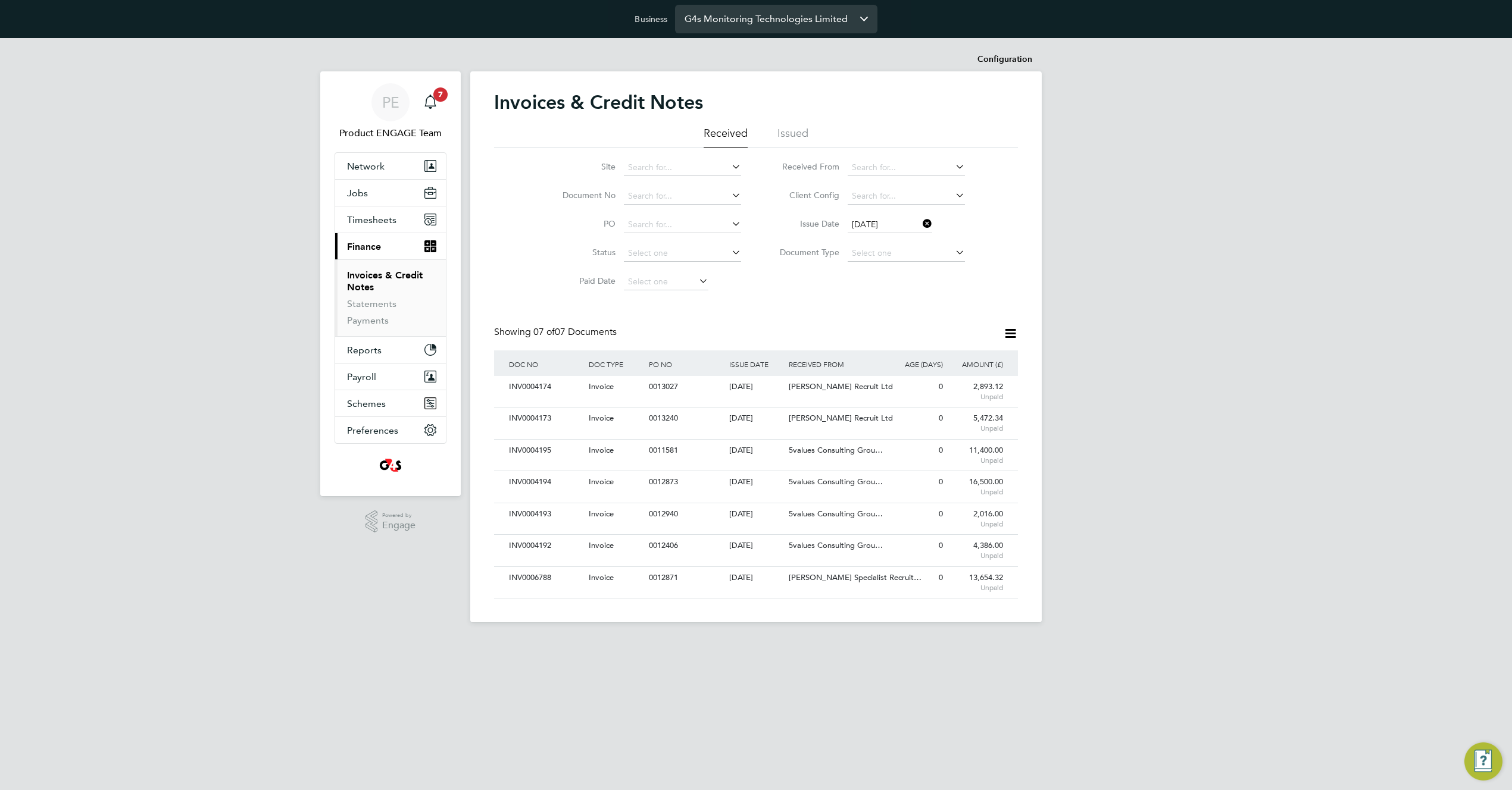
click at [765, 22] on input "G4s Monitoring Technologies Limited" at bounding box center [776, 19] width 202 height 28
click at [715, 16] on input "G4s Monitoring Technologies Limited" at bounding box center [776, 19] width 202 height 28
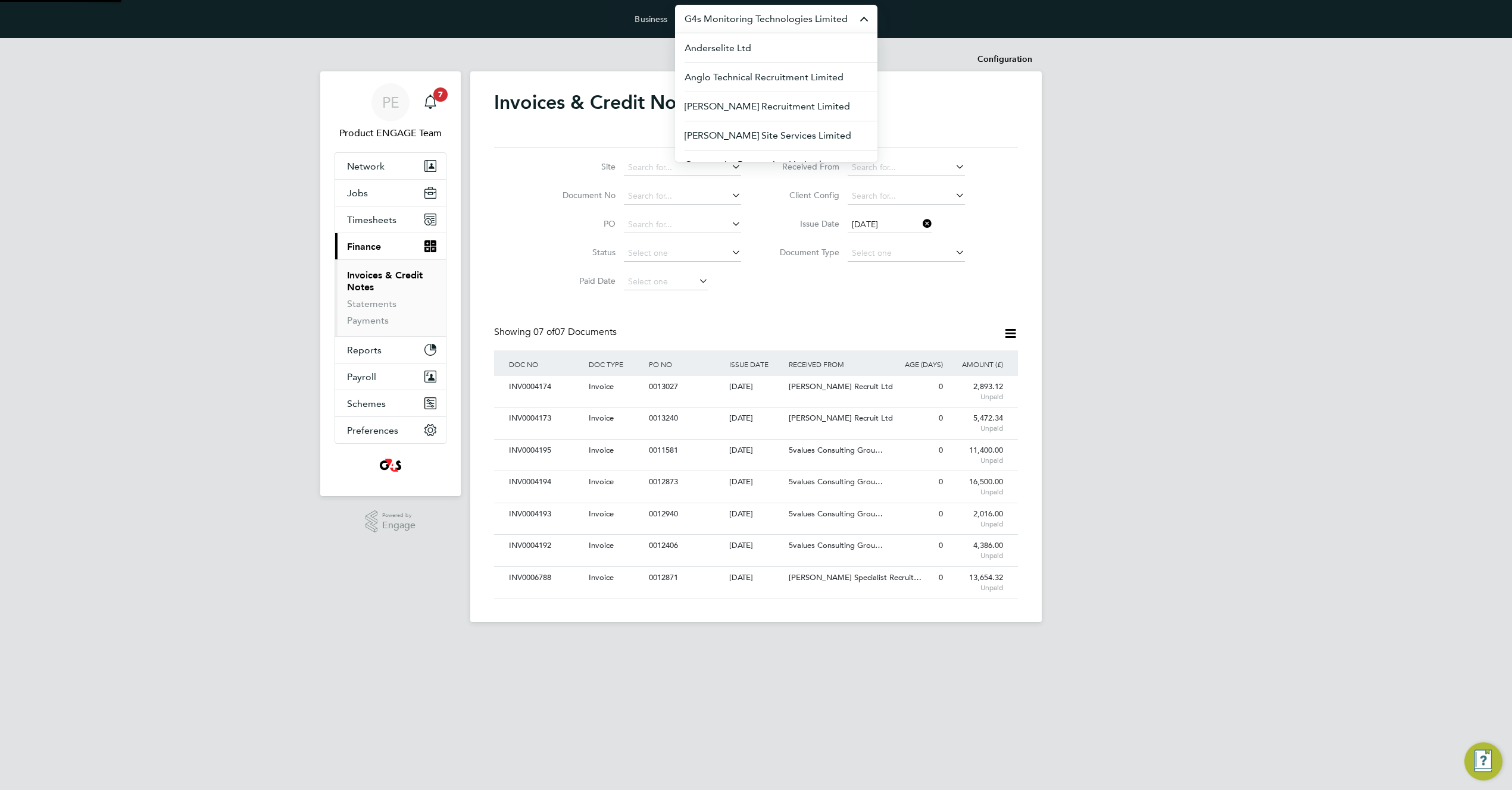
click at [715, 16] on input "G4s Monitoring Technologies Limited" at bounding box center [776, 19] width 202 height 28
